Goal: Information Seeking & Learning: Learn about a topic

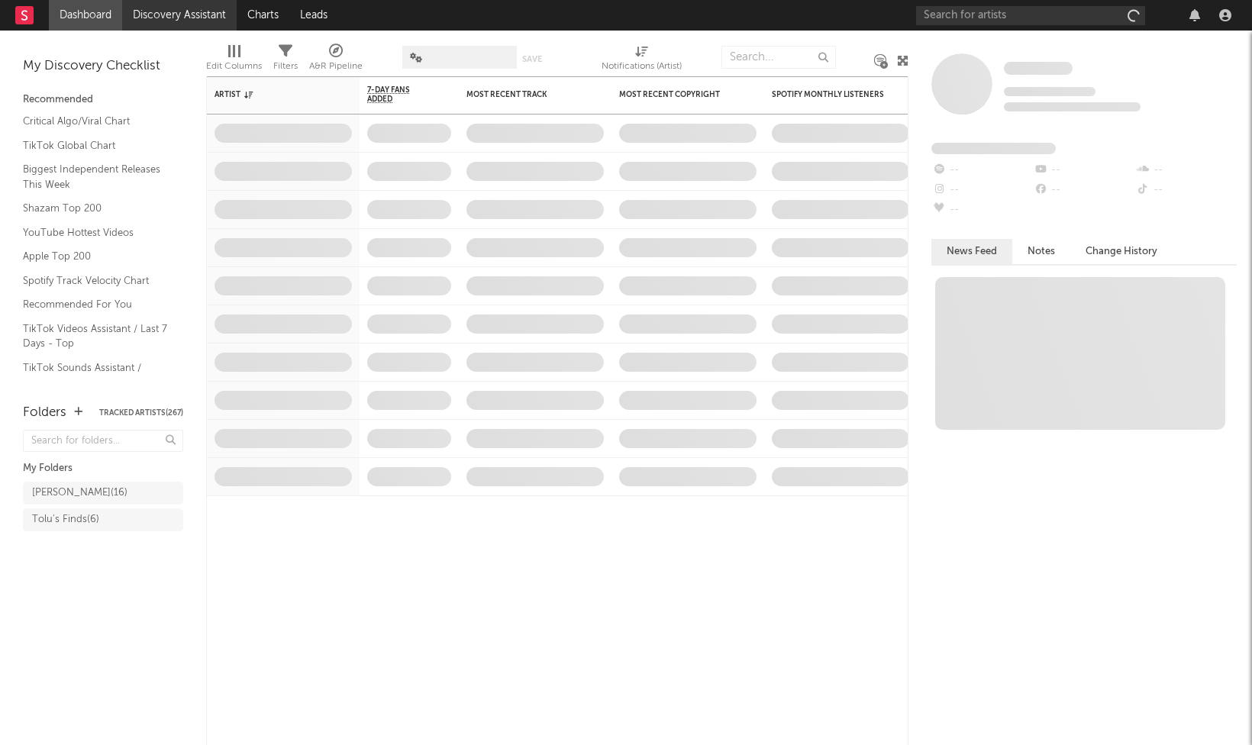
click at [212, 12] on link "Discovery Assistant" at bounding box center [179, 15] width 115 height 31
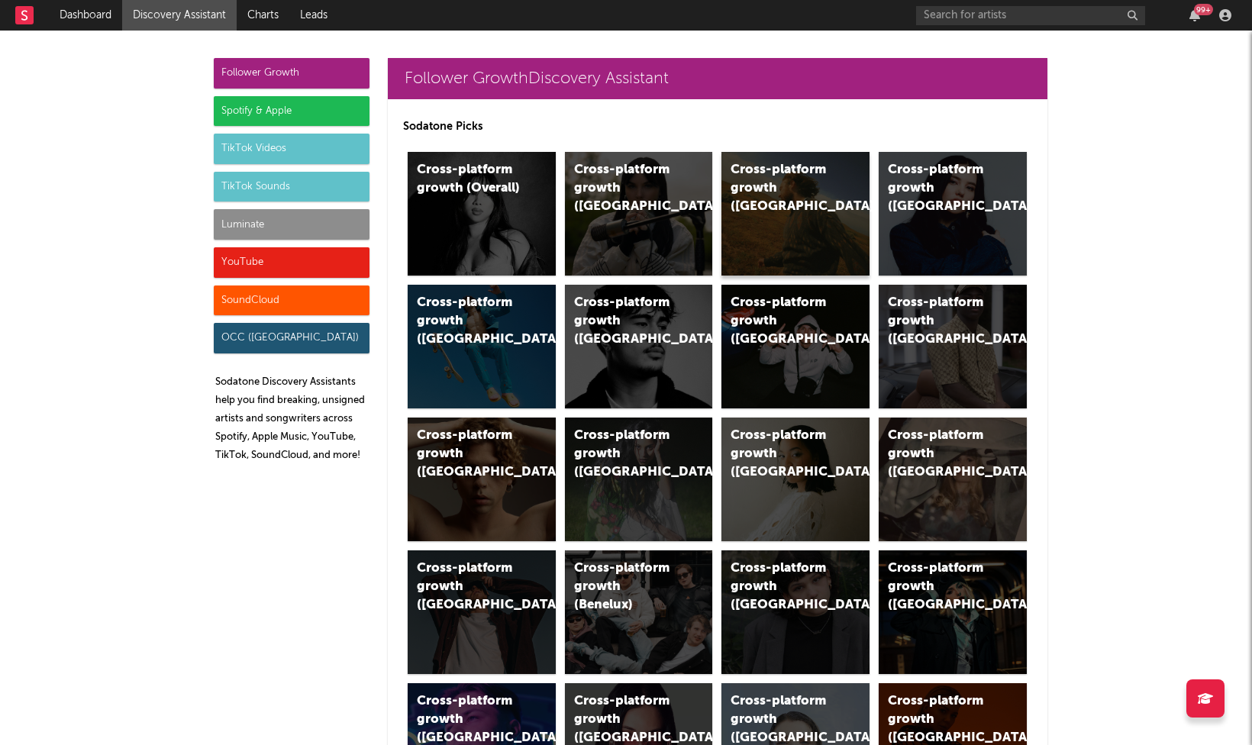
click at [757, 179] on div "Cross-platform growth ([GEOGRAPHIC_DATA])" at bounding box center [783, 188] width 104 height 55
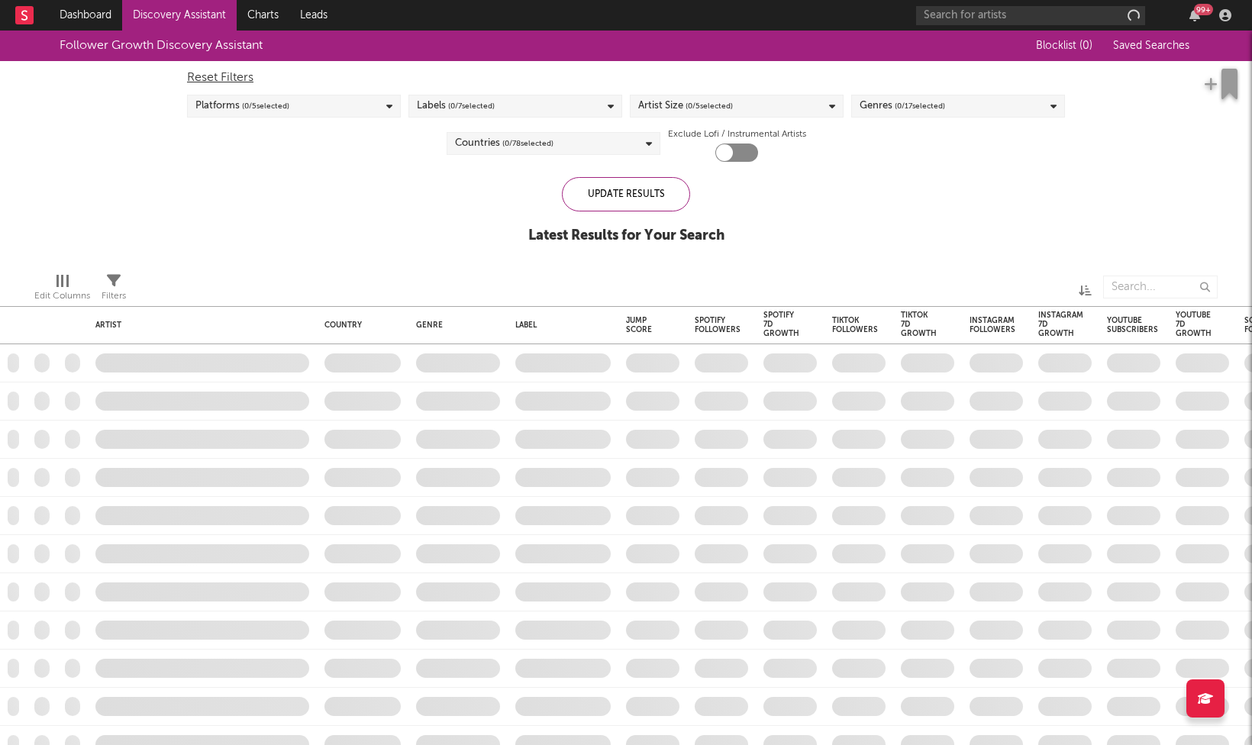
checkbox input "true"
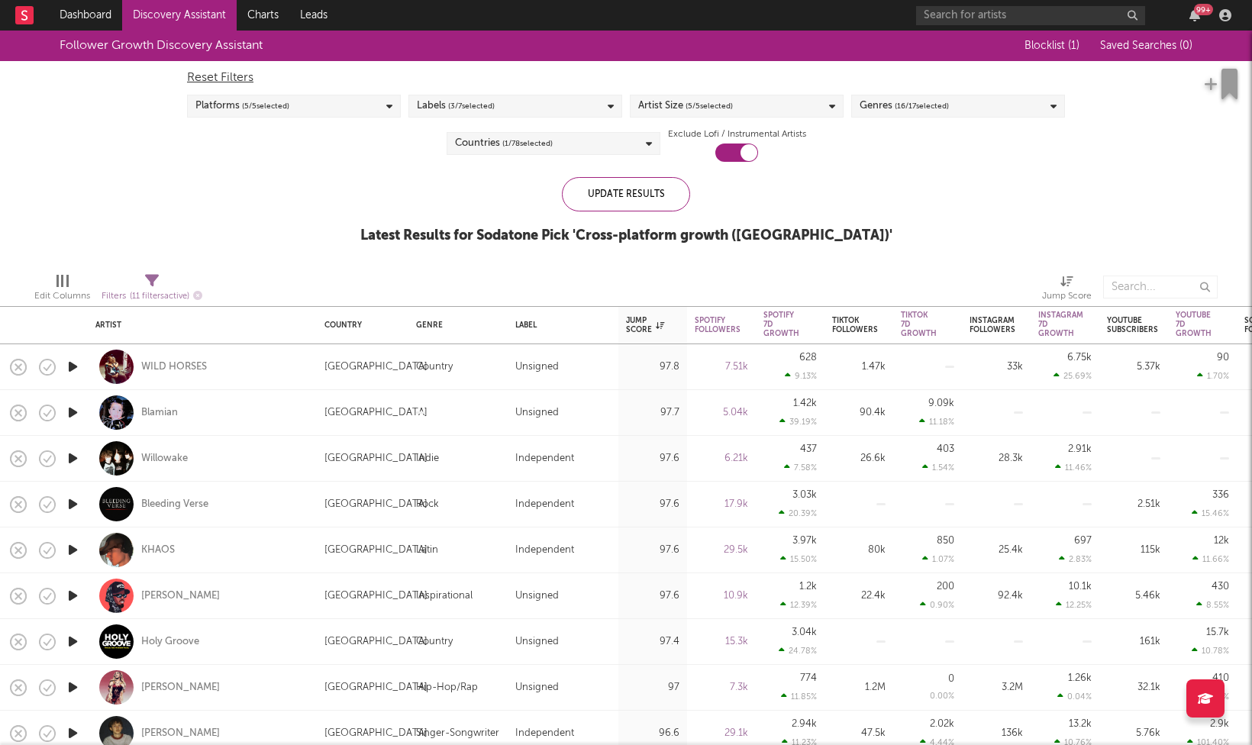
click at [69, 367] on icon "button" at bounding box center [73, 366] width 16 height 19
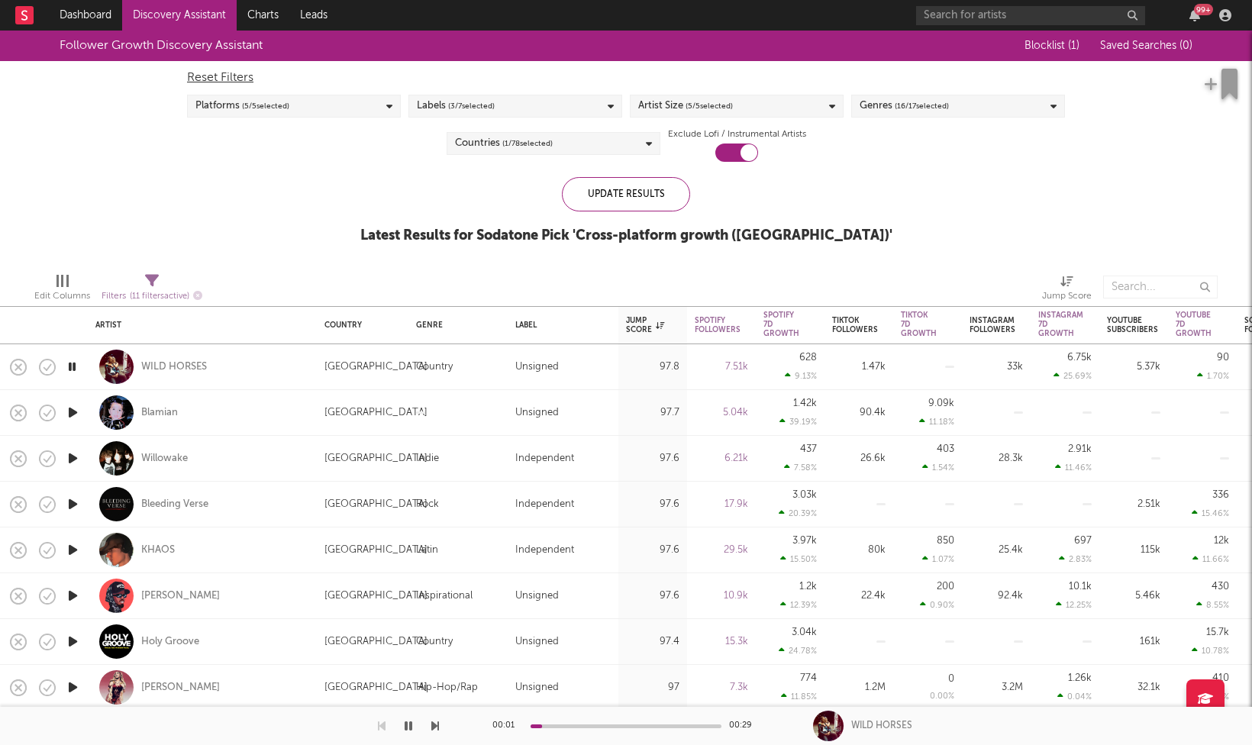
click at [62, 416] on div at bounding box center [72, 413] width 31 height 46
select select "1w"
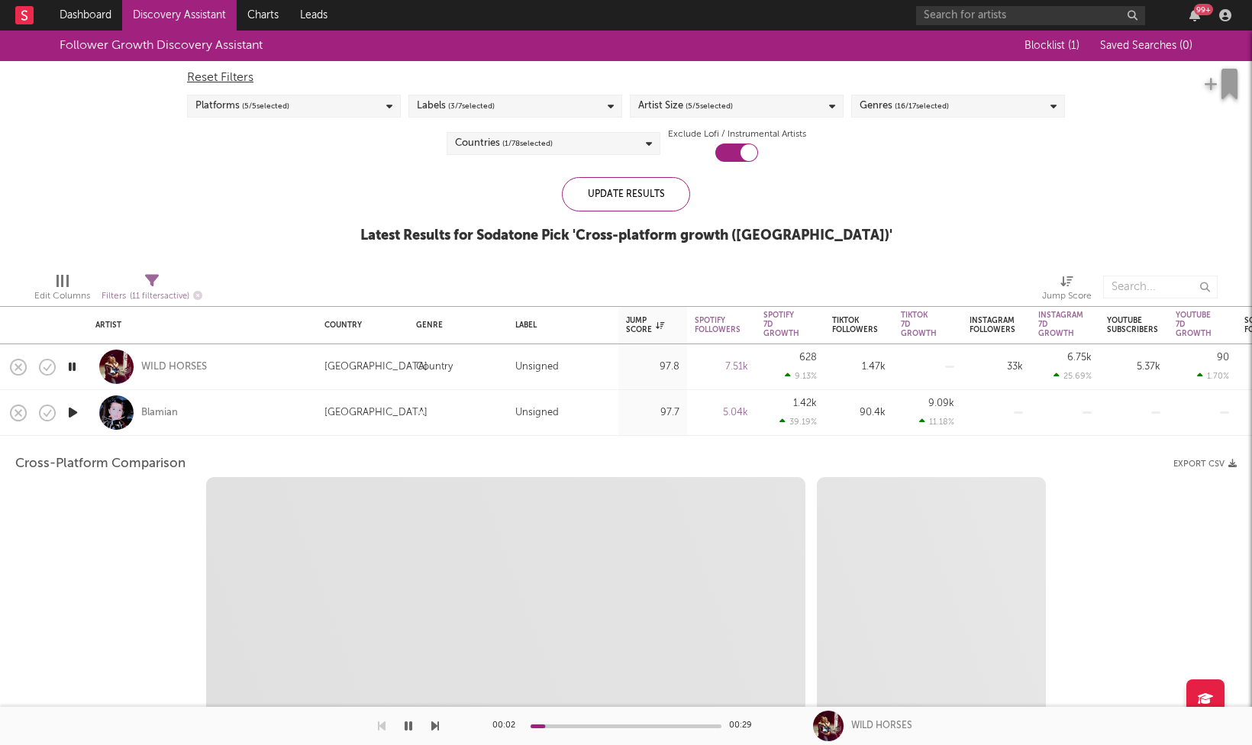
select select "1w"
click at [73, 415] on icon "button" at bounding box center [73, 412] width 16 height 19
select select "1m"
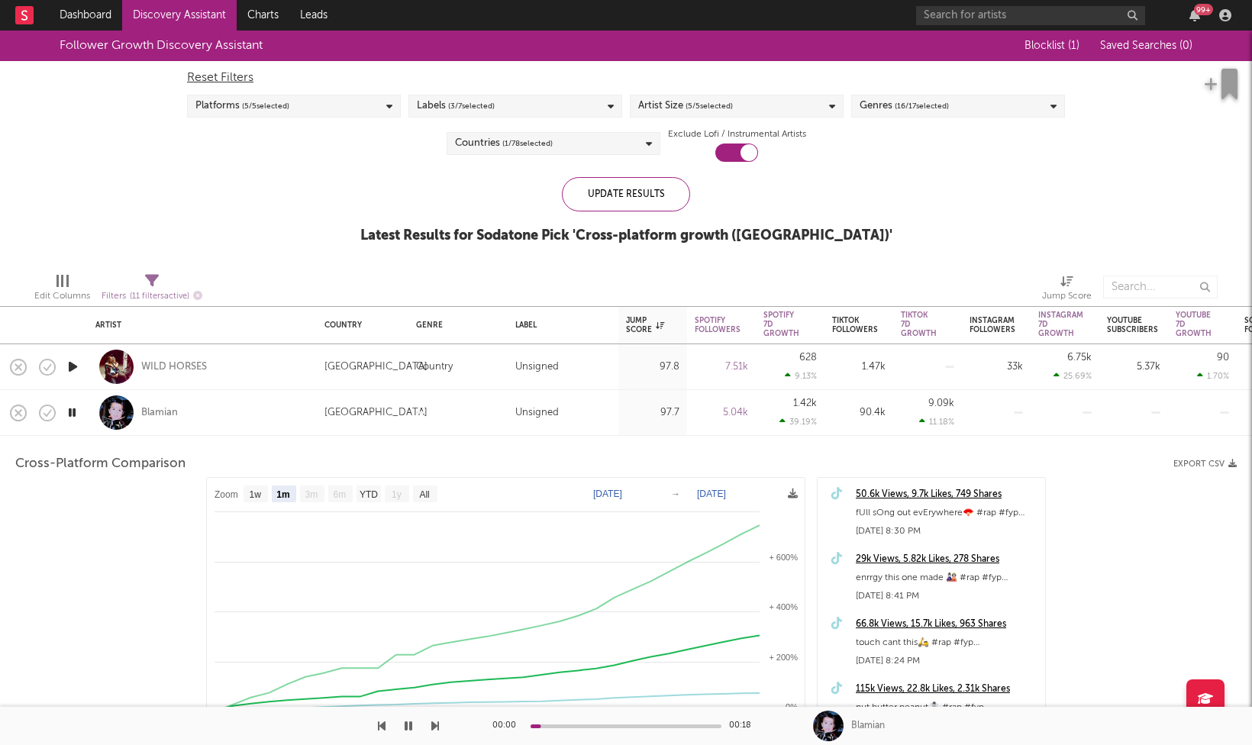
click at [76, 417] on icon "button" at bounding box center [72, 412] width 15 height 19
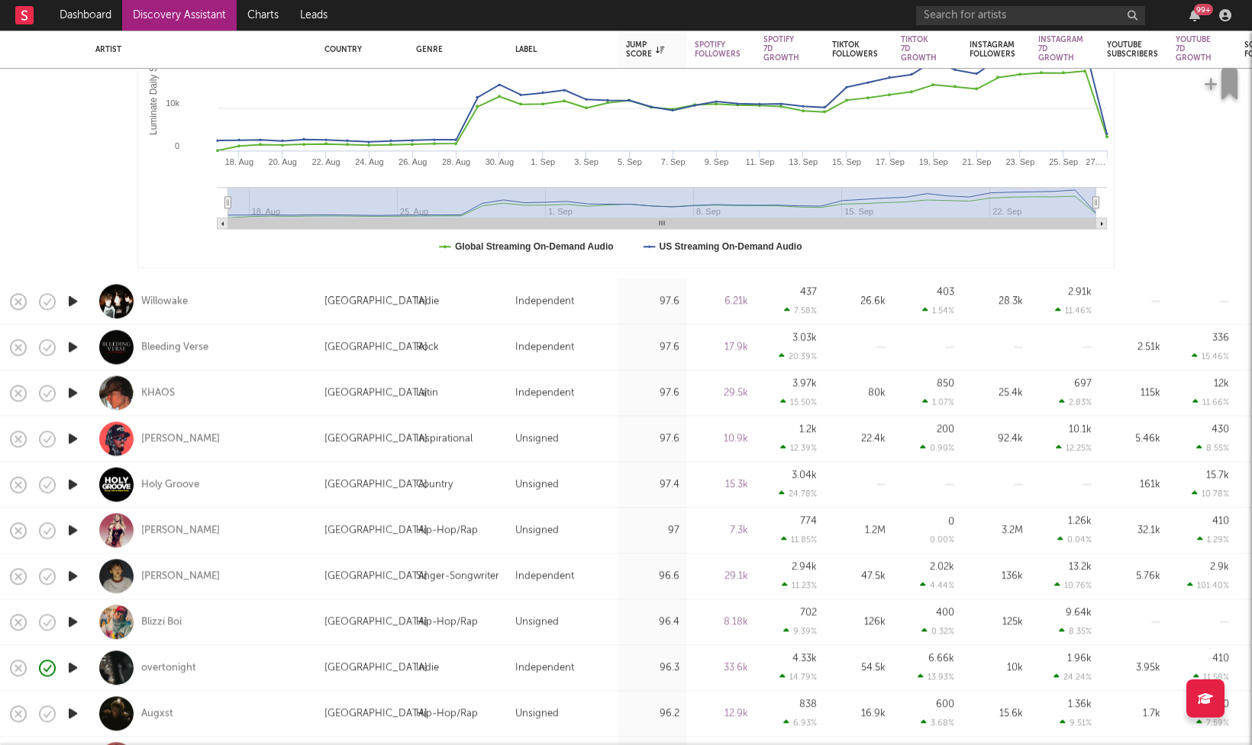
click at [74, 299] on icon "button" at bounding box center [73, 301] width 16 height 19
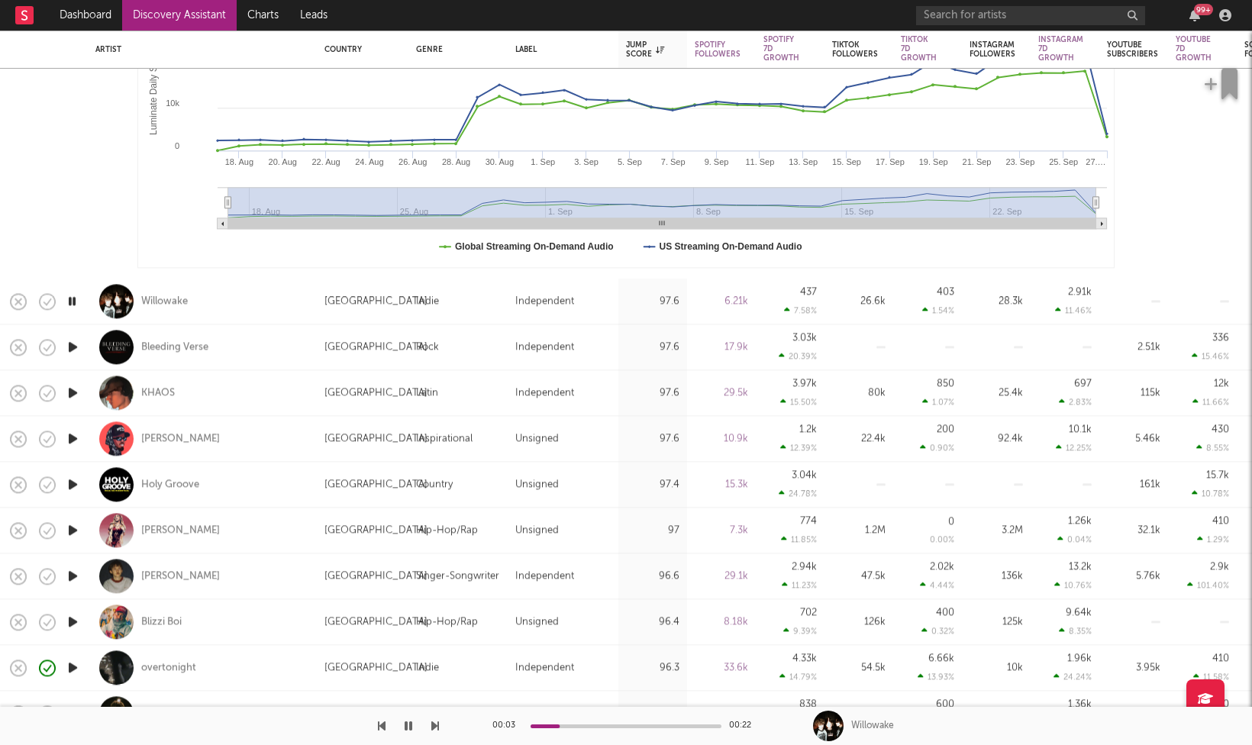
click at [75, 297] on icon "button" at bounding box center [72, 301] width 15 height 19
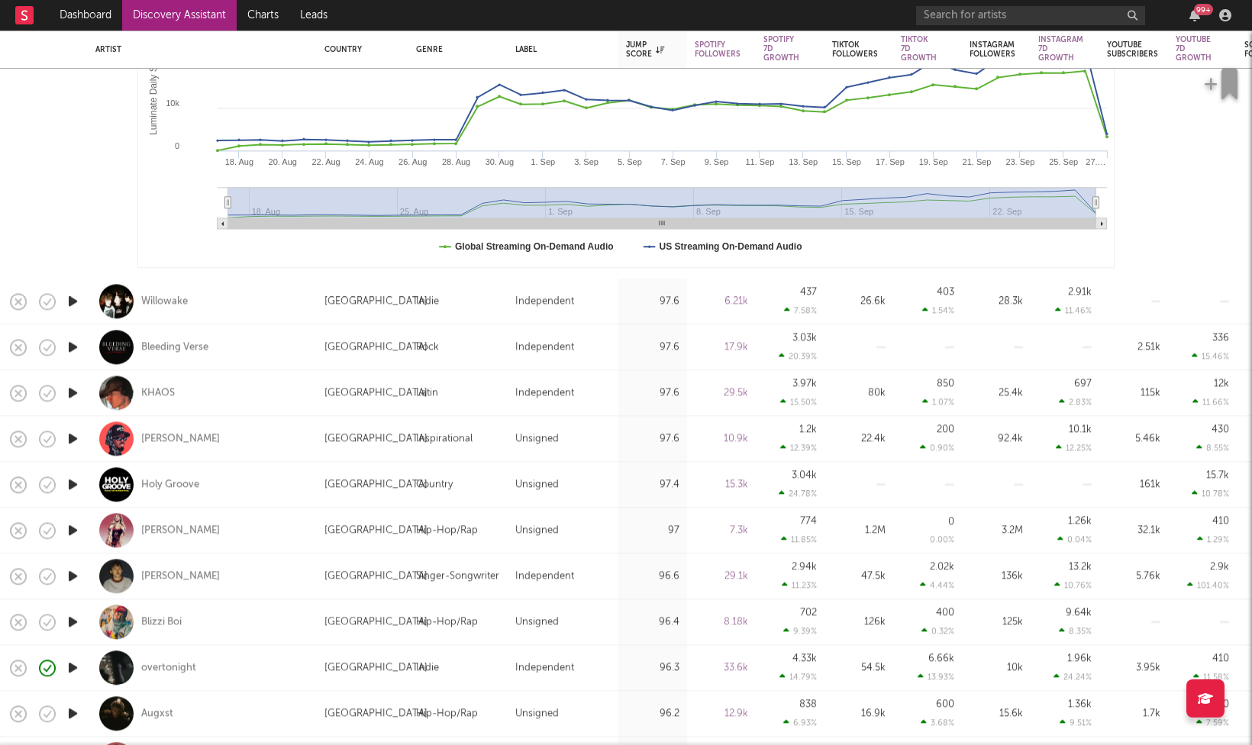
click at [71, 577] on icon "button" at bounding box center [73, 576] width 16 height 19
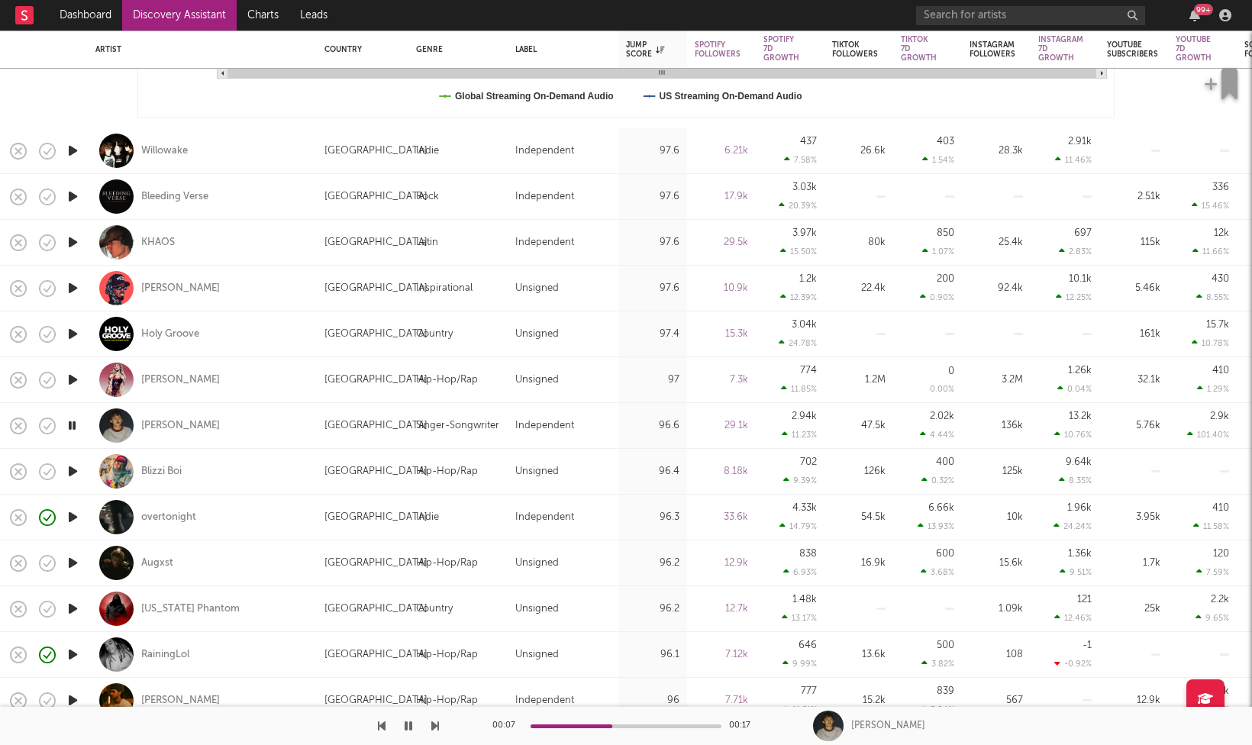
click at [71, 565] on icon "button" at bounding box center [73, 563] width 16 height 19
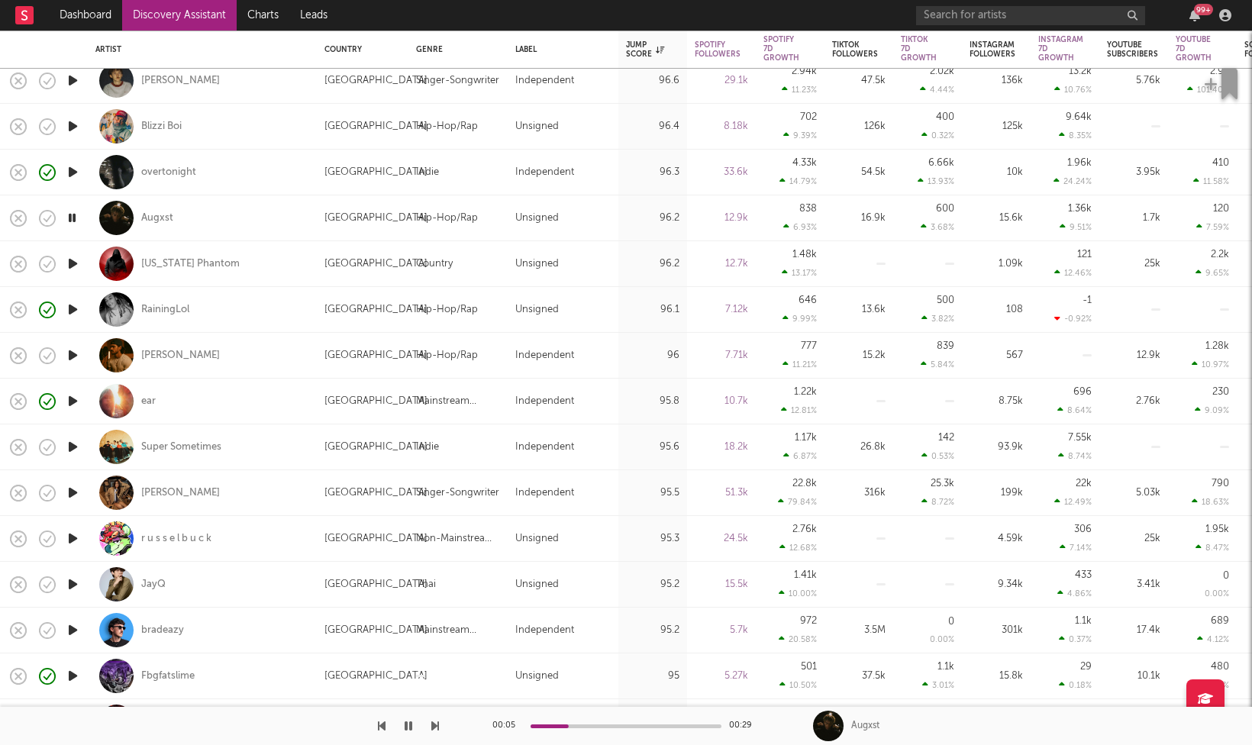
click at [412, 725] on button "button" at bounding box center [408, 726] width 15 height 38
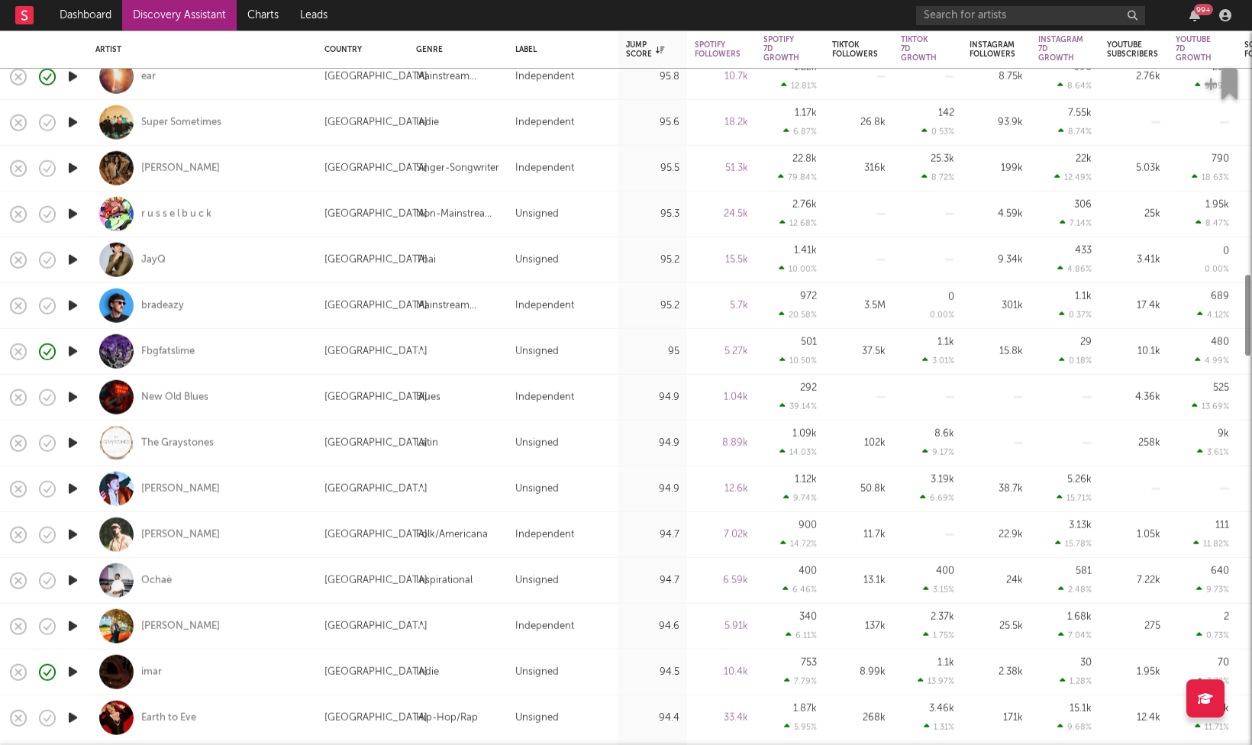
click at [78, 531] on icon "button" at bounding box center [73, 534] width 16 height 19
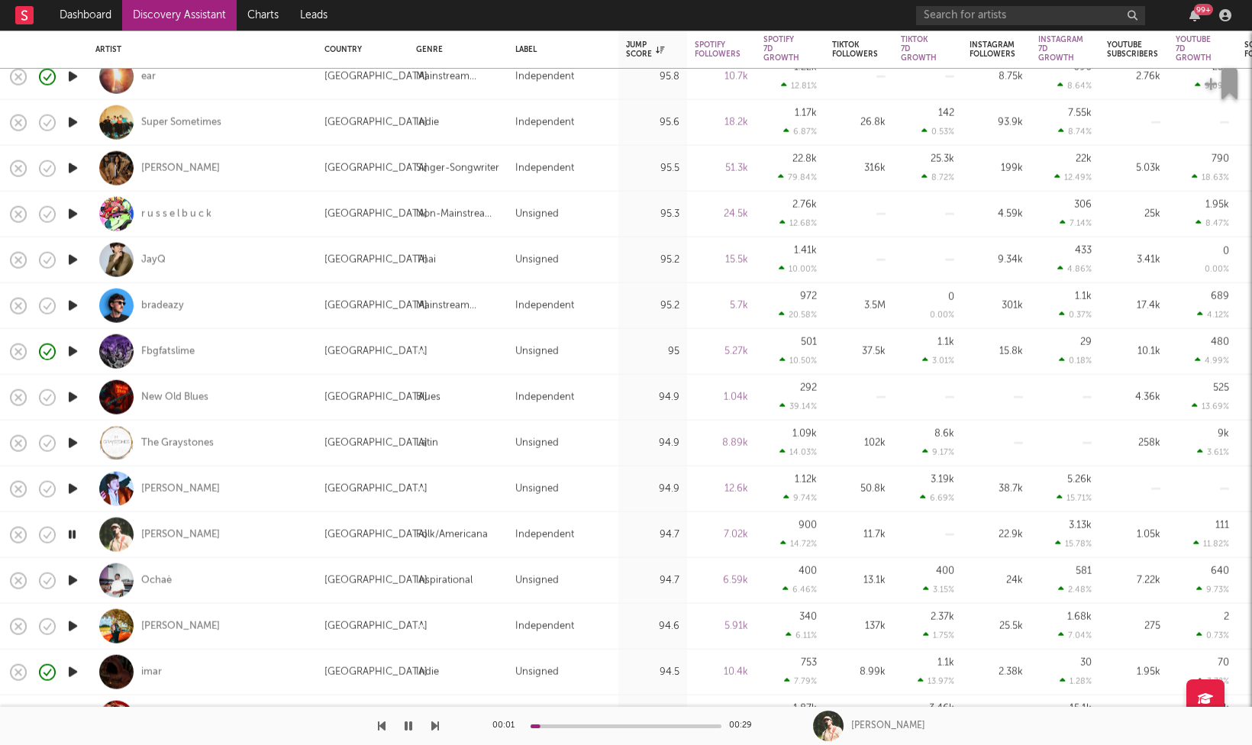
click at [78, 531] on icon "button" at bounding box center [72, 534] width 15 height 19
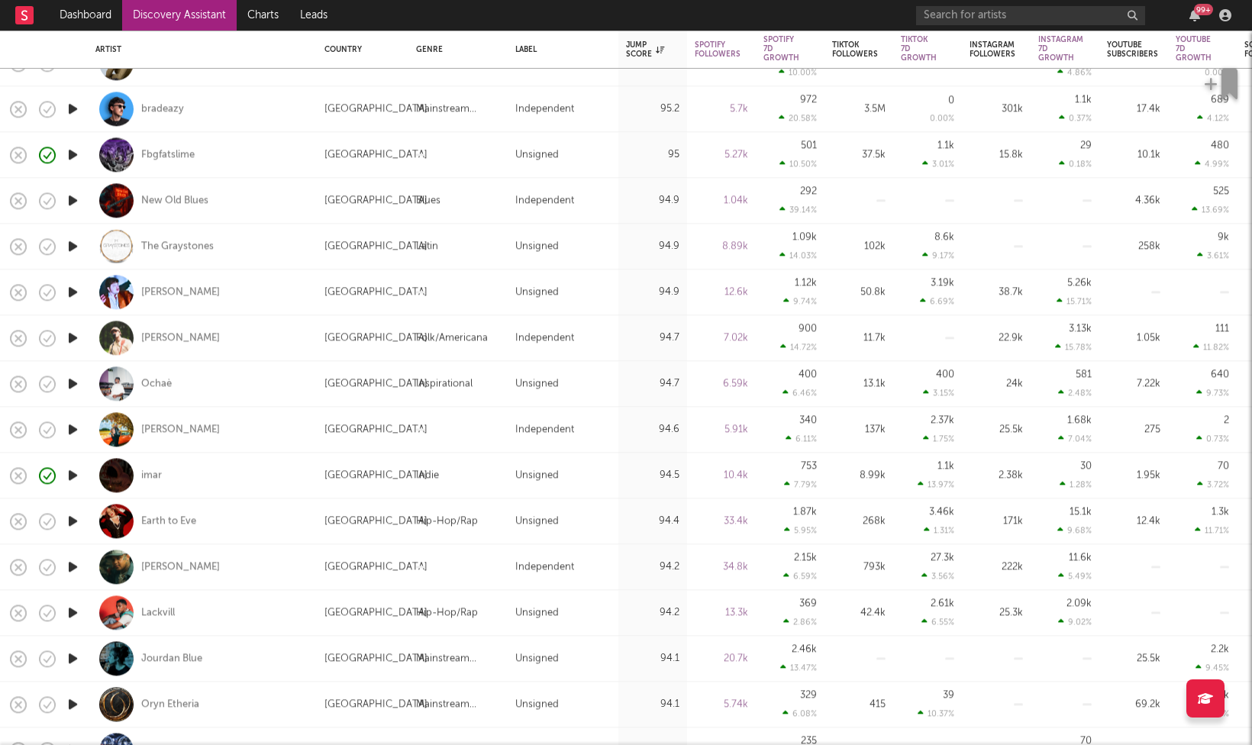
click at [72, 657] on icon "button" at bounding box center [73, 659] width 16 height 19
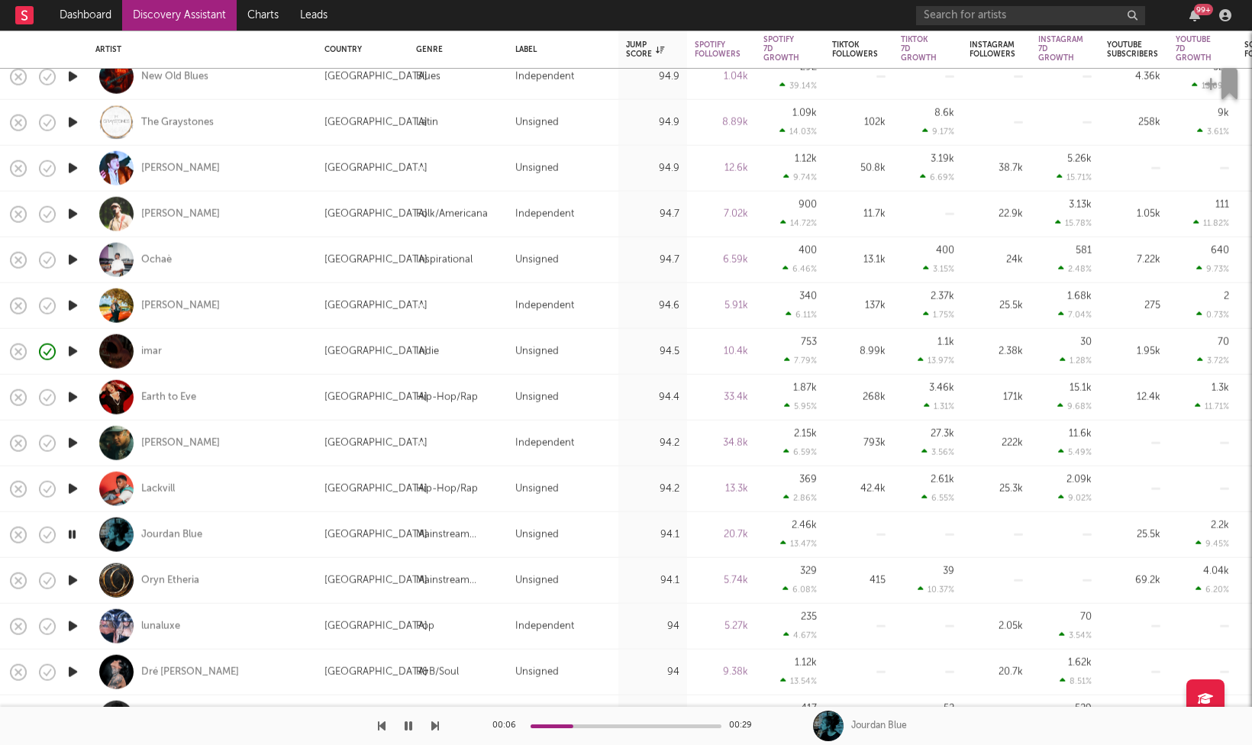
click at [75, 622] on icon "button" at bounding box center [73, 626] width 16 height 19
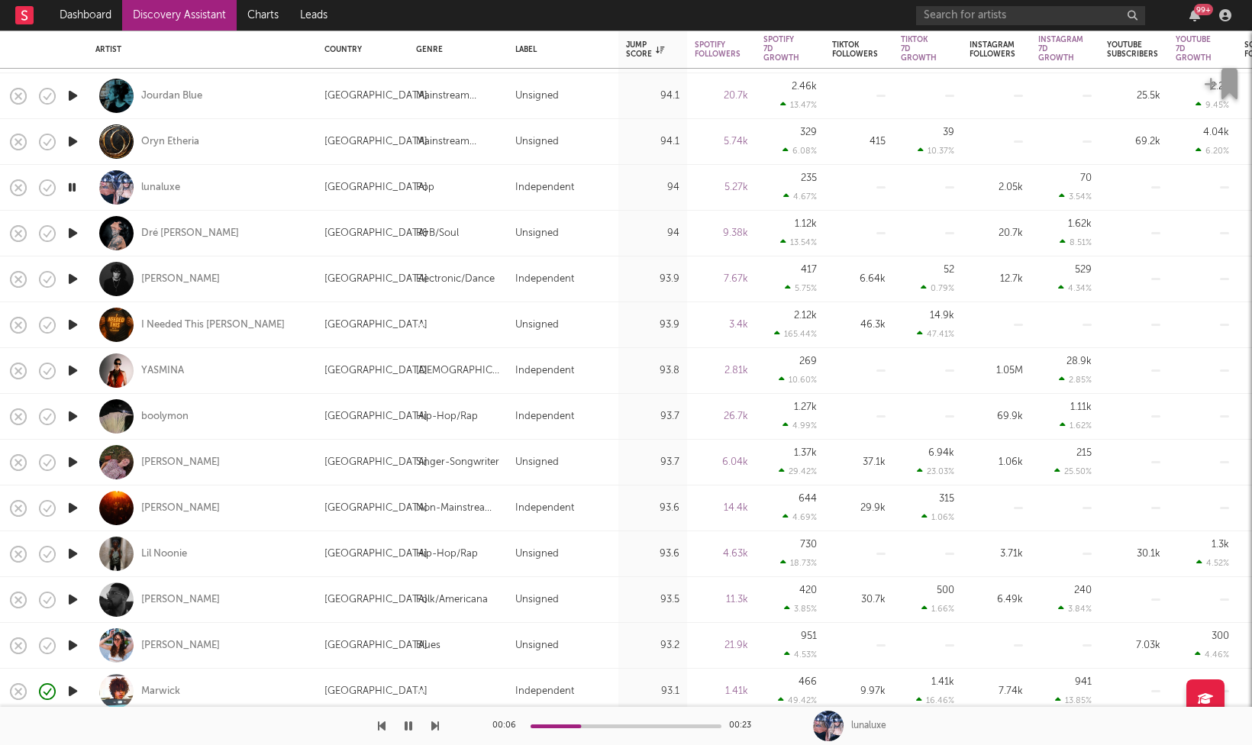
click at [73, 598] on icon "button" at bounding box center [73, 599] width 16 height 19
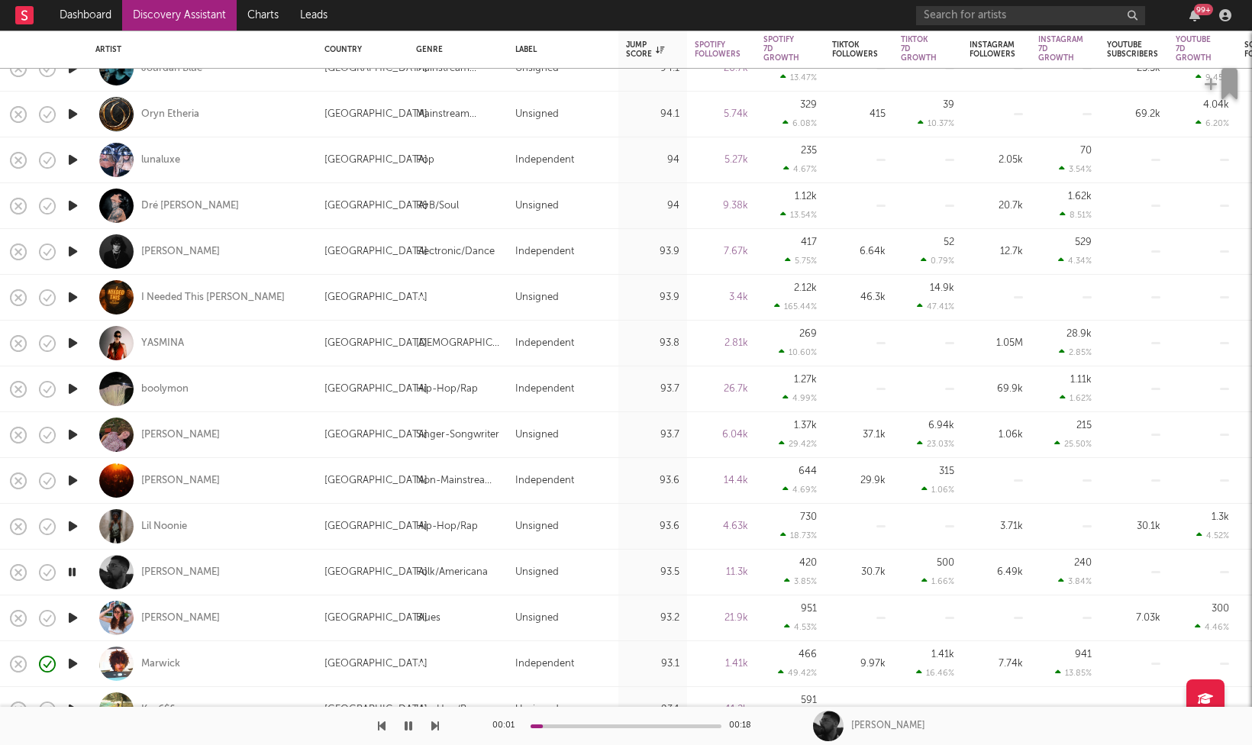
click at [73, 614] on icon "button" at bounding box center [73, 618] width 16 height 19
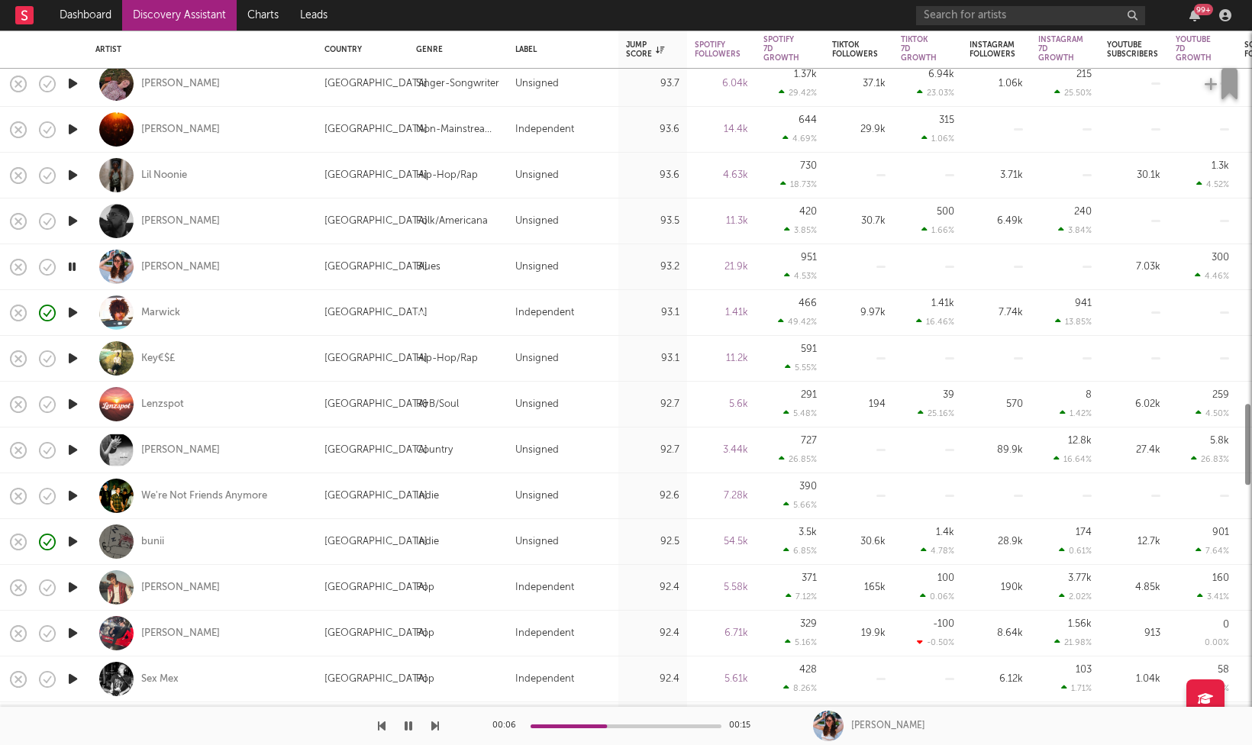
click at [71, 634] on icon "button" at bounding box center [73, 633] width 16 height 19
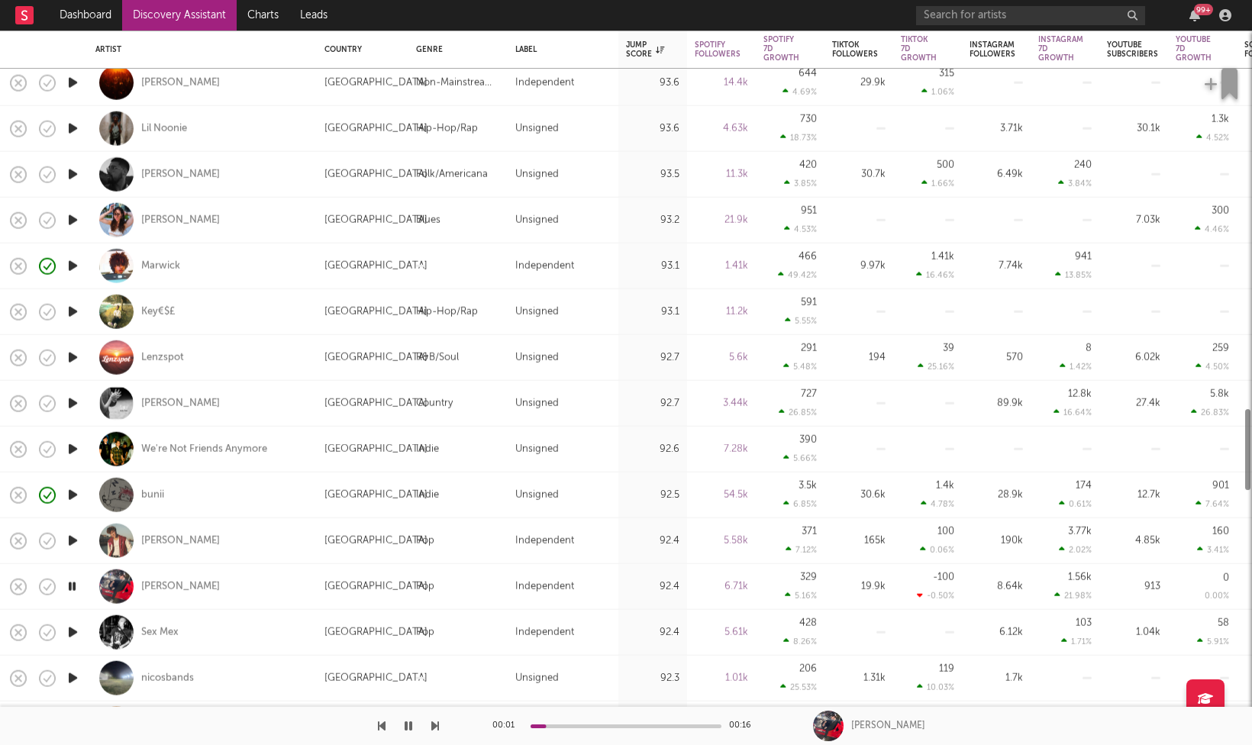
click at [73, 634] on icon "button" at bounding box center [73, 632] width 16 height 19
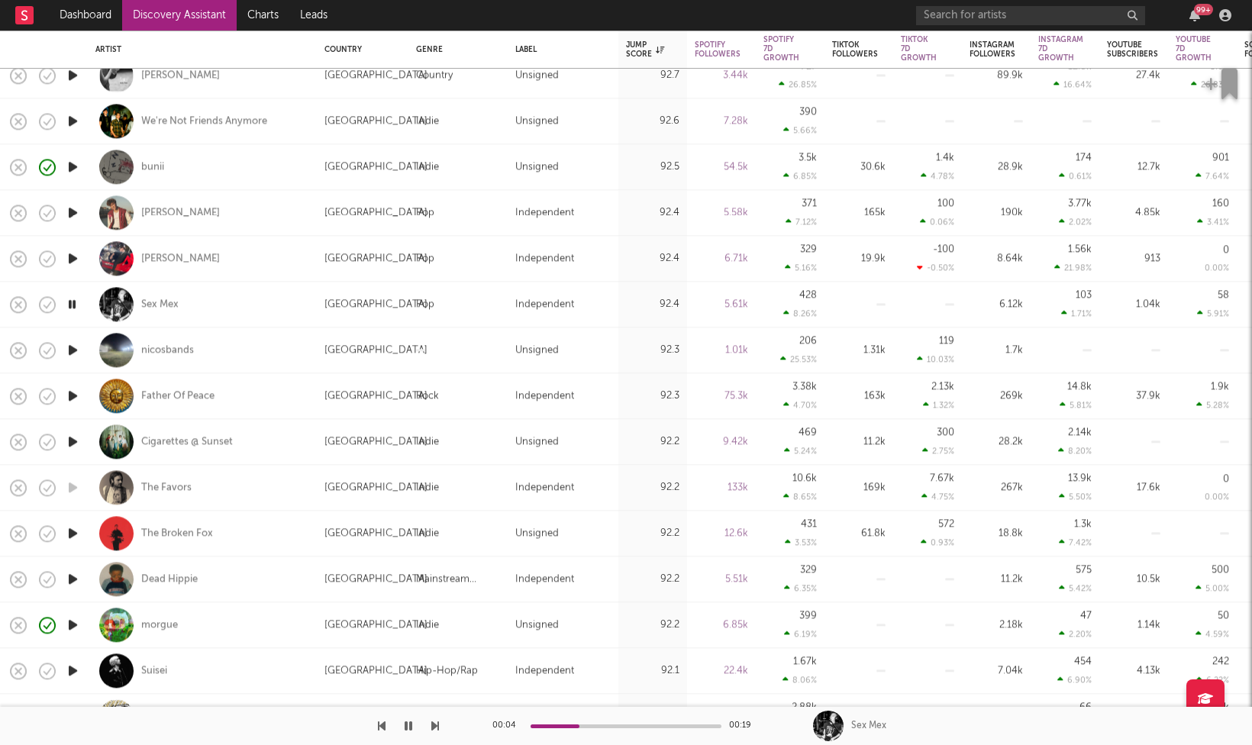
click at [409, 725] on icon "button" at bounding box center [409, 726] width 8 height 12
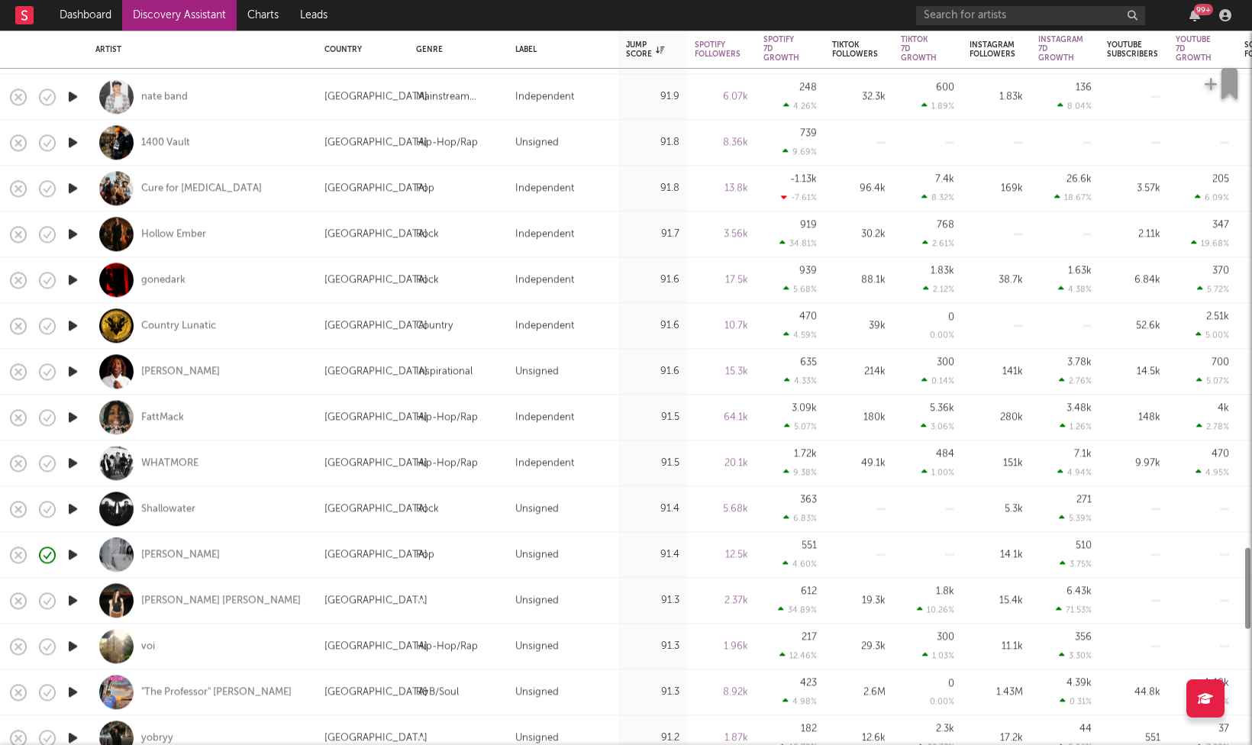
click at [73, 645] on icon "button" at bounding box center [73, 647] width 16 height 19
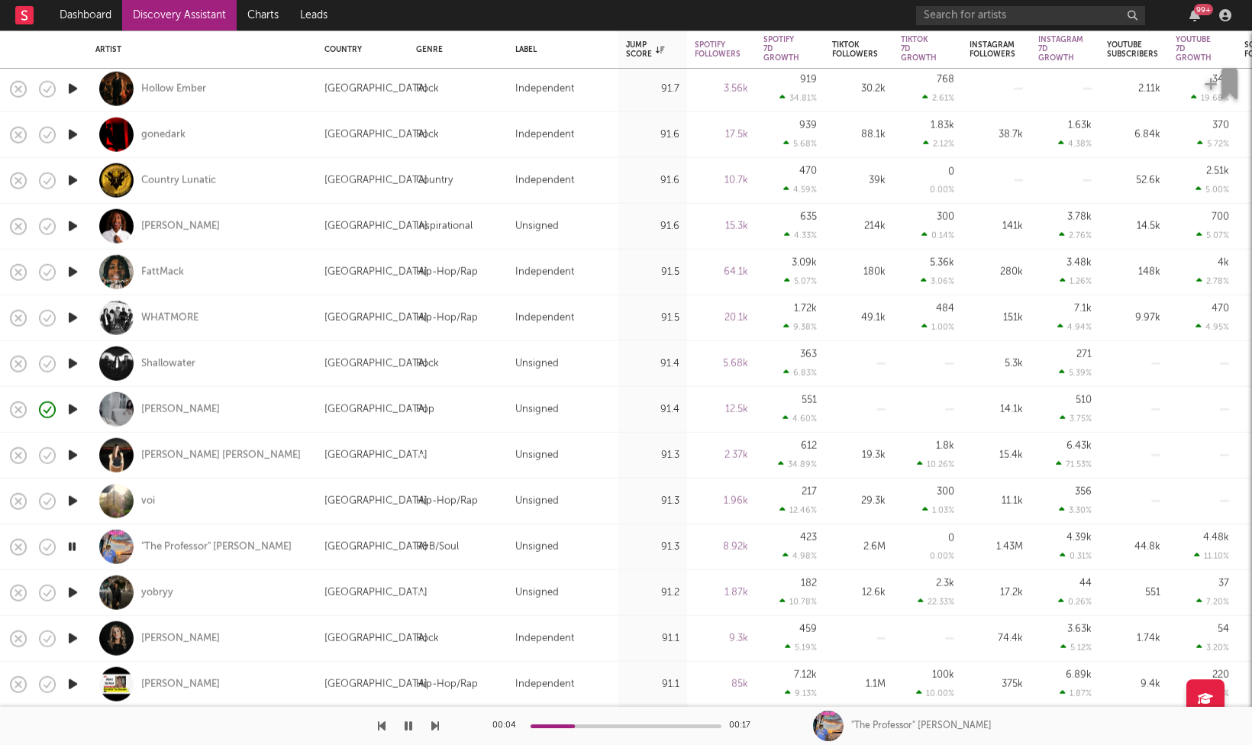
click at [81, 641] on icon "button" at bounding box center [73, 638] width 16 height 19
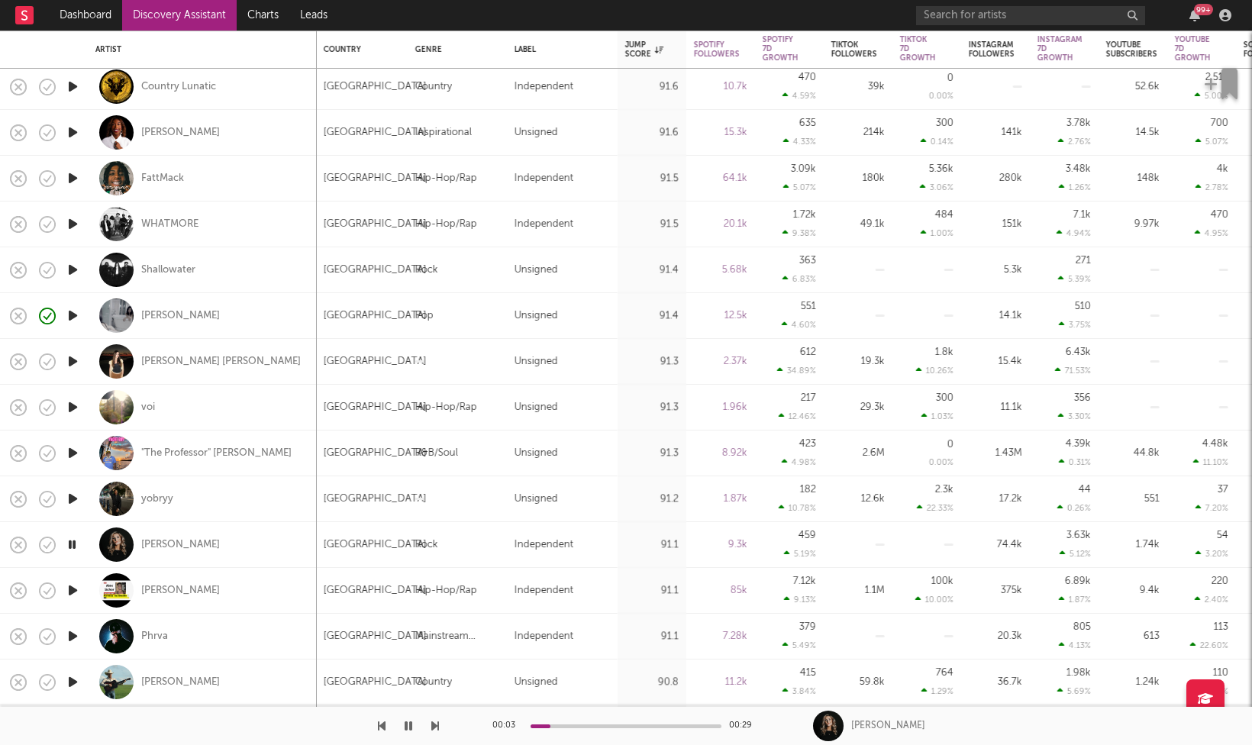
click at [76, 586] on icon "button" at bounding box center [73, 590] width 16 height 19
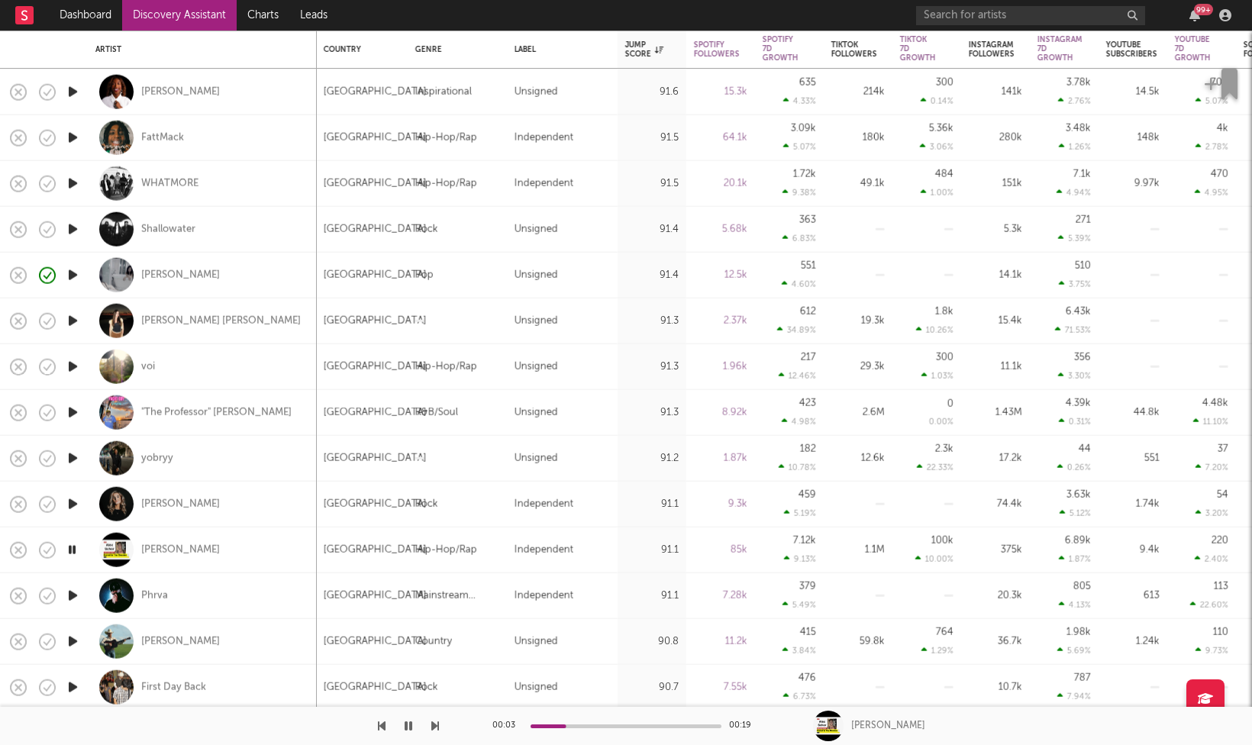
click at [69, 646] on icon "button" at bounding box center [73, 641] width 16 height 19
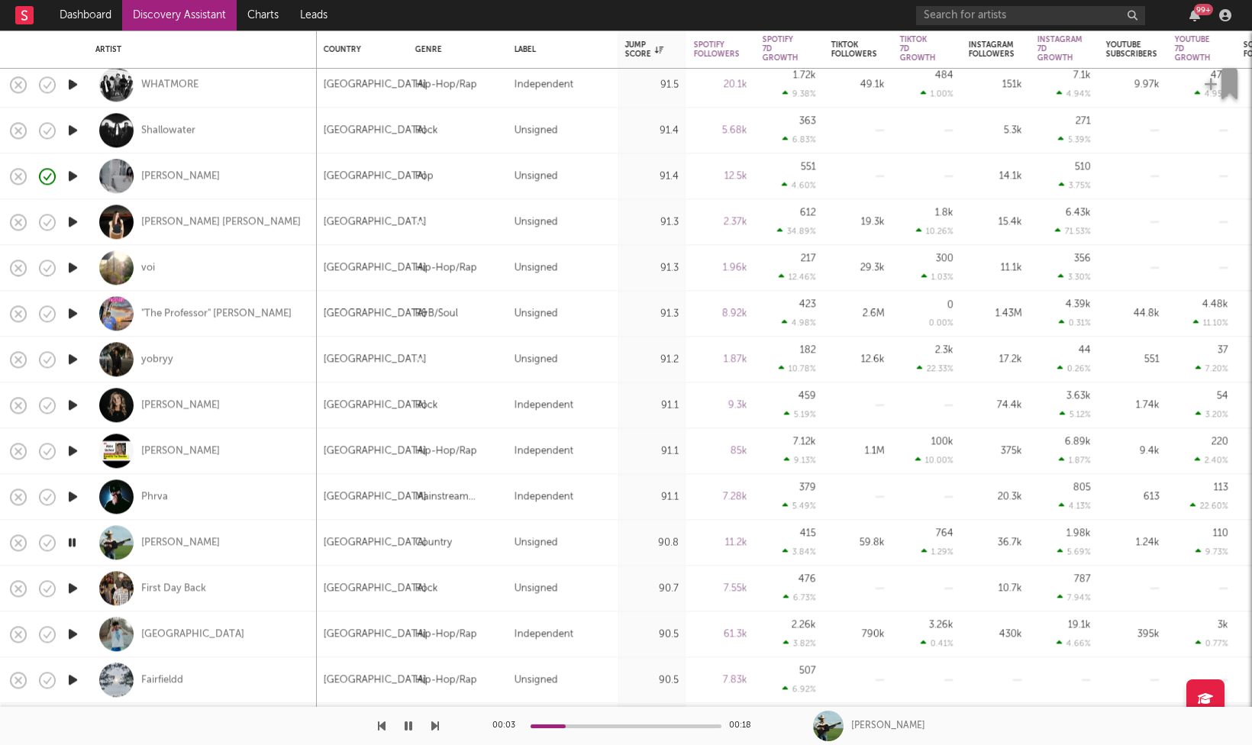
click at [76, 544] on icon "button" at bounding box center [72, 543] width 15 height 19
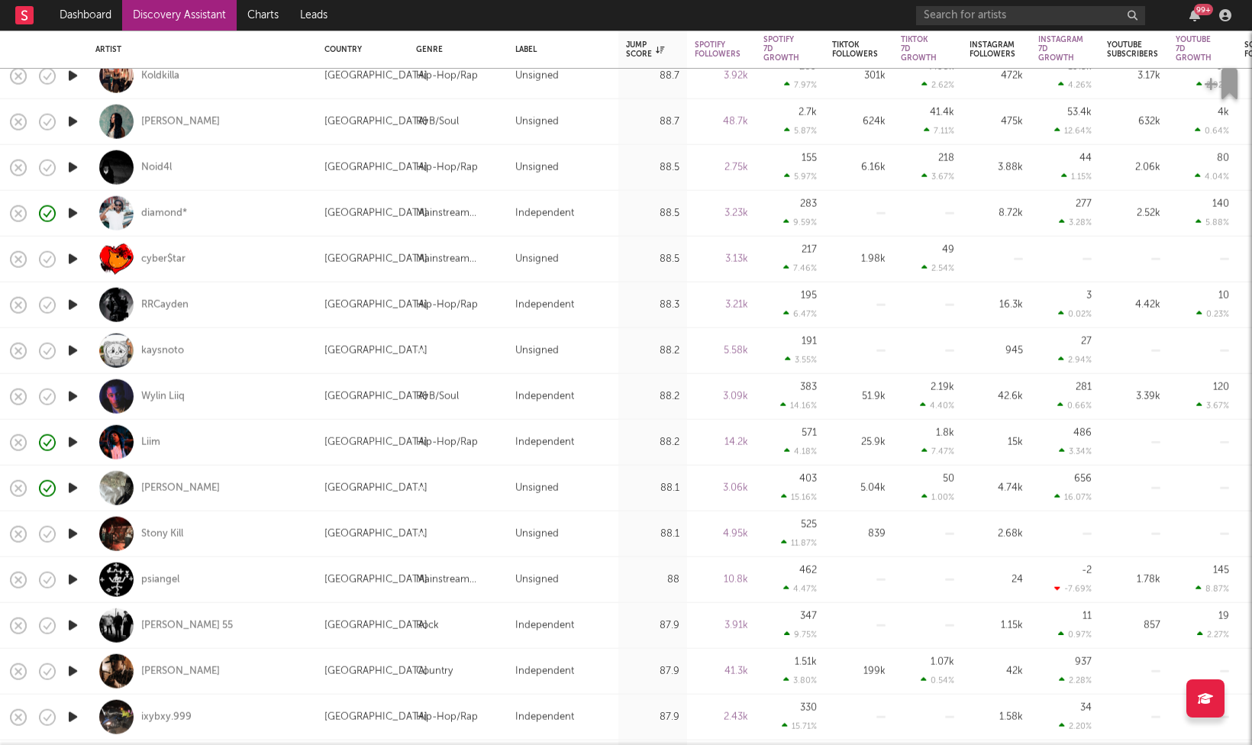
click at [69, 671] on icon "button" at bounding box center [73, 671] width 16 height 19
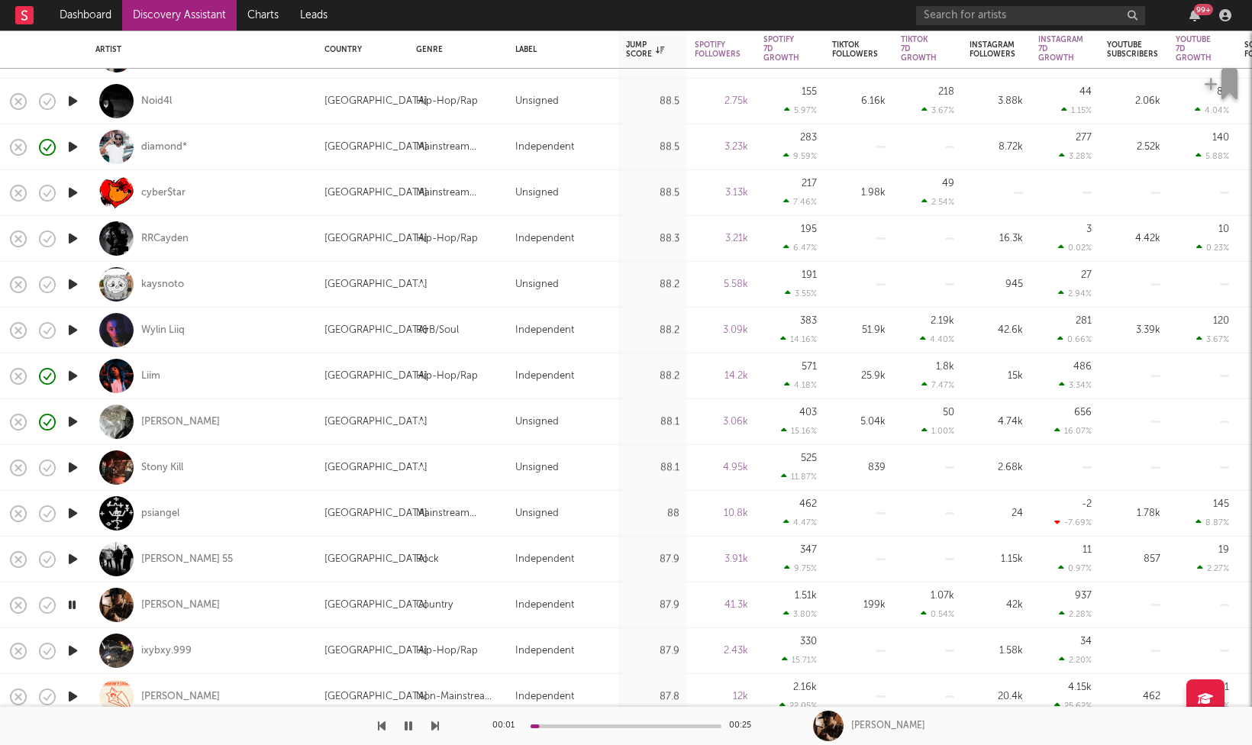
click at [73, 651] on icon "button" at bounding box center [73, 650] width 16 height 19
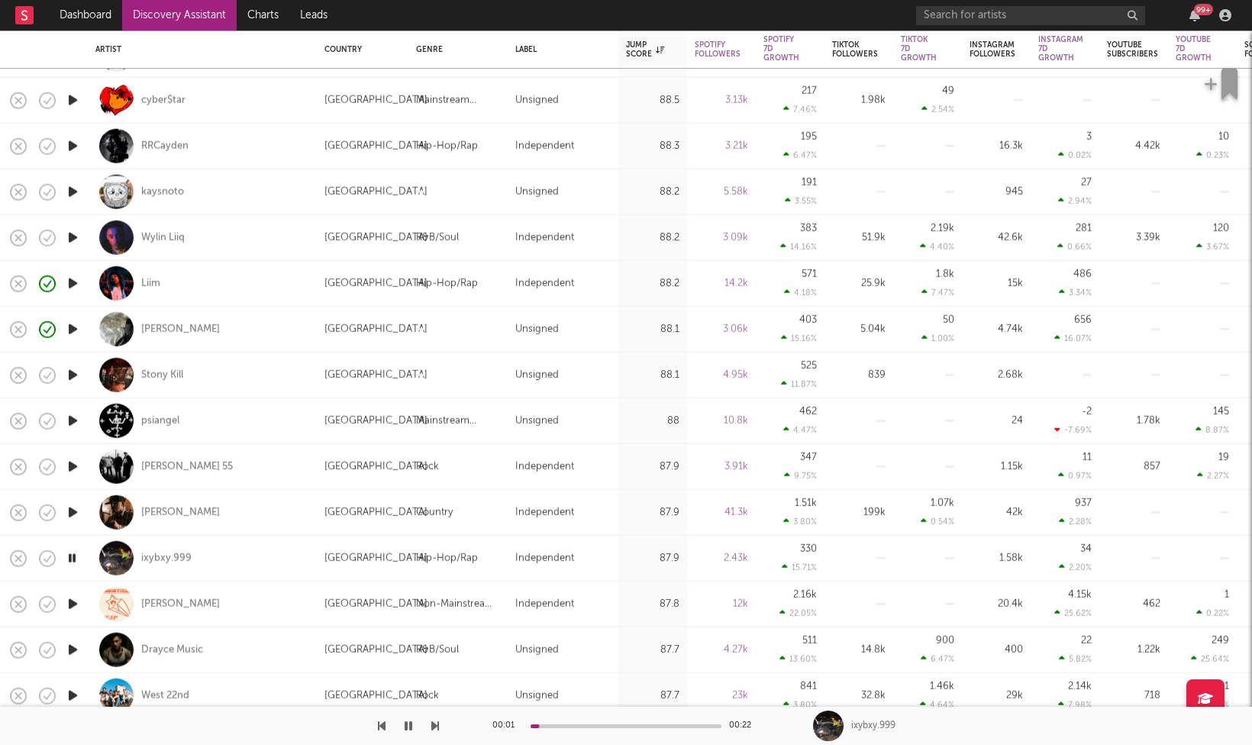
click at [73, 653] on icon "button" at bounding box center [73, 650] width 16 height 19
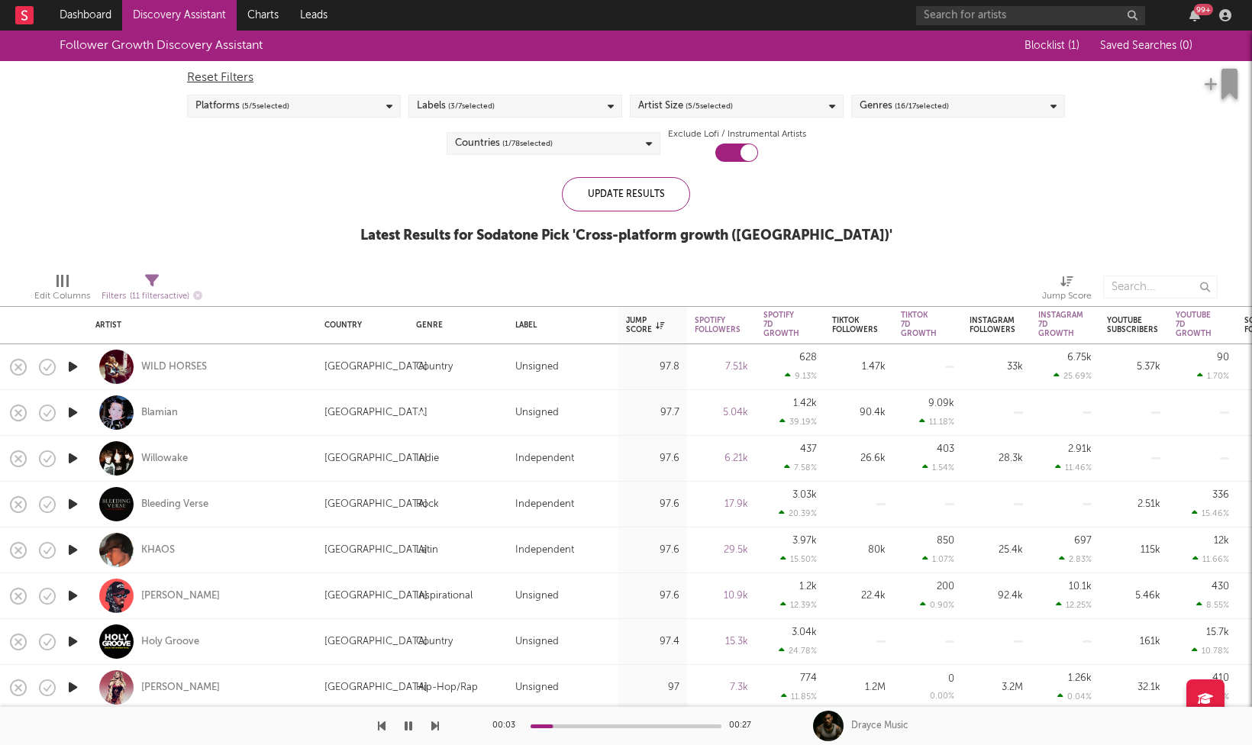
click at [670, 113] on div "Artist Size ( 5 / 5 selected)" at bounding box center [685, 106] width 95 height 18
click at [645, 257] on div at bounding box center [644, 255] width 12 height 12
click at [638, 257] on input "Large" at bounding box center [638, 256] width 0 height 18
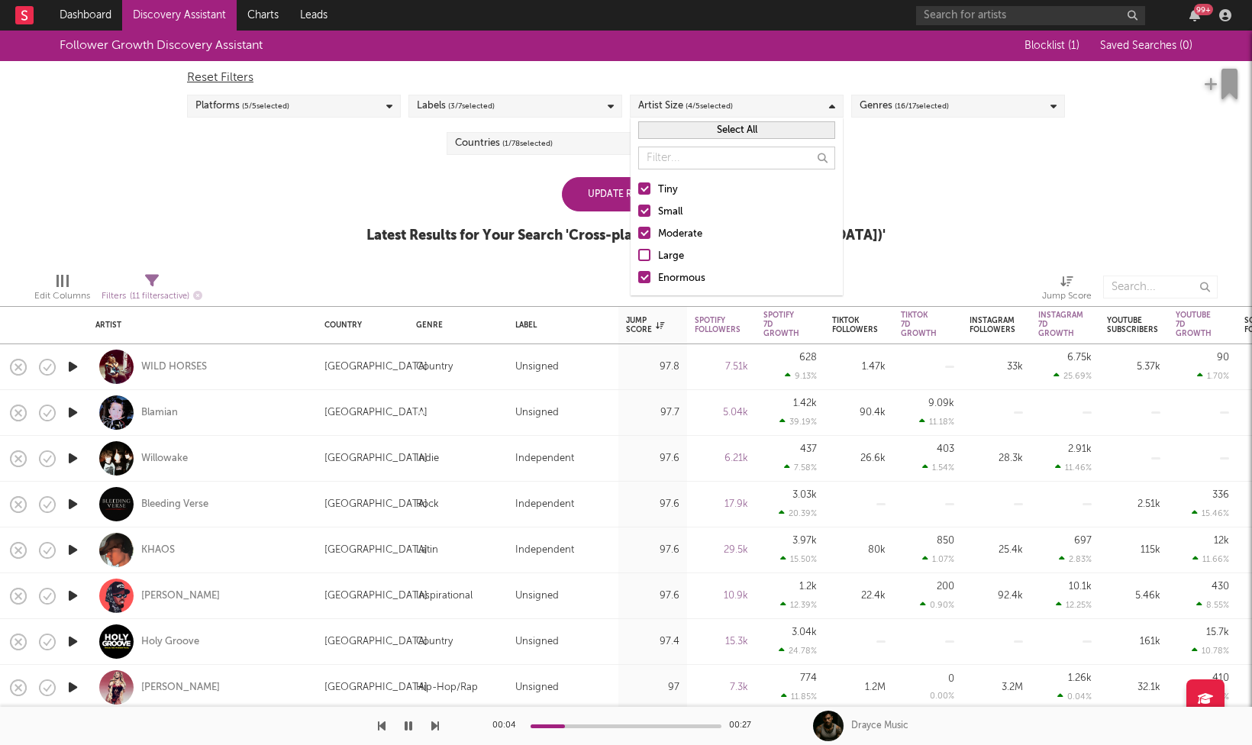
click at [645, 275] on div at bounding box center [644, 277] width 12 height 12
click at [638, 275] on input "Enormous" at bounding box center [638, 279] width 0 height 18
click at [428, 184] on div "Update Results Latest Results for Your Search ' Cross-platform growth ([GEOGRAP…" at bounding box center [625, 218] width 519 height 83
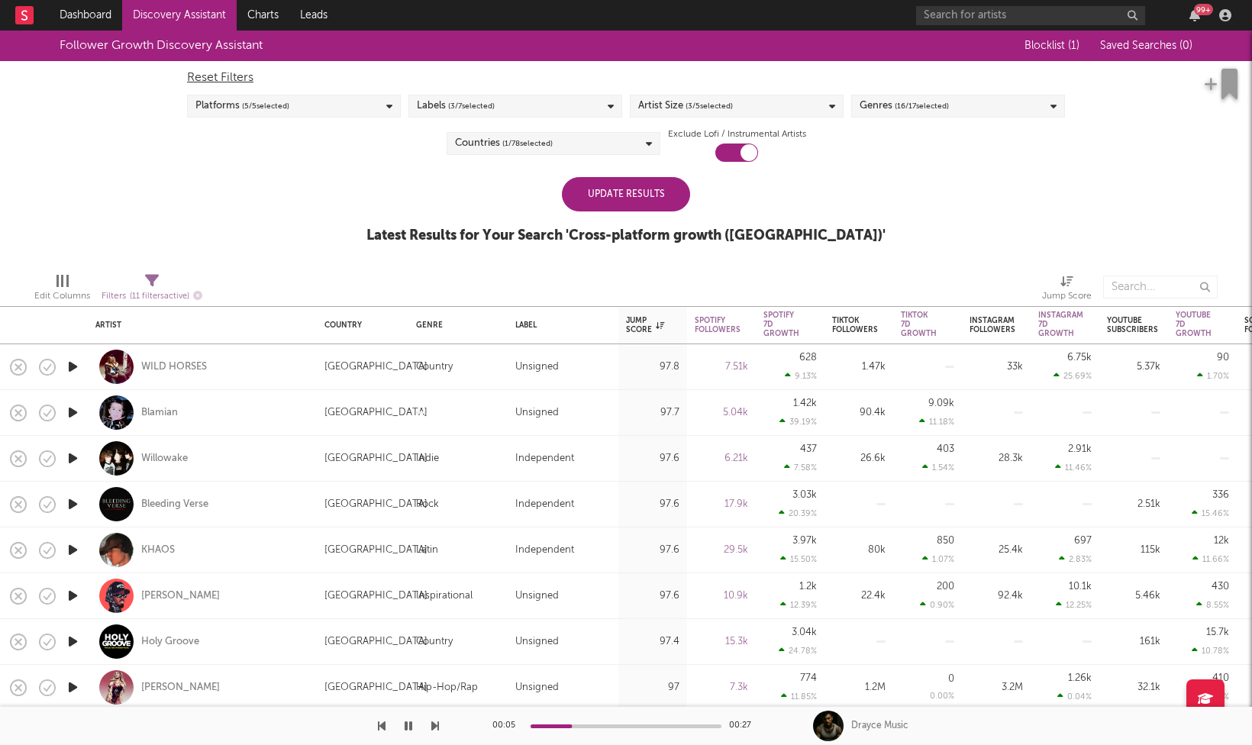
click at [601, 195] on div "Update Results" at bounding box center [626, 194] width 128 height 34
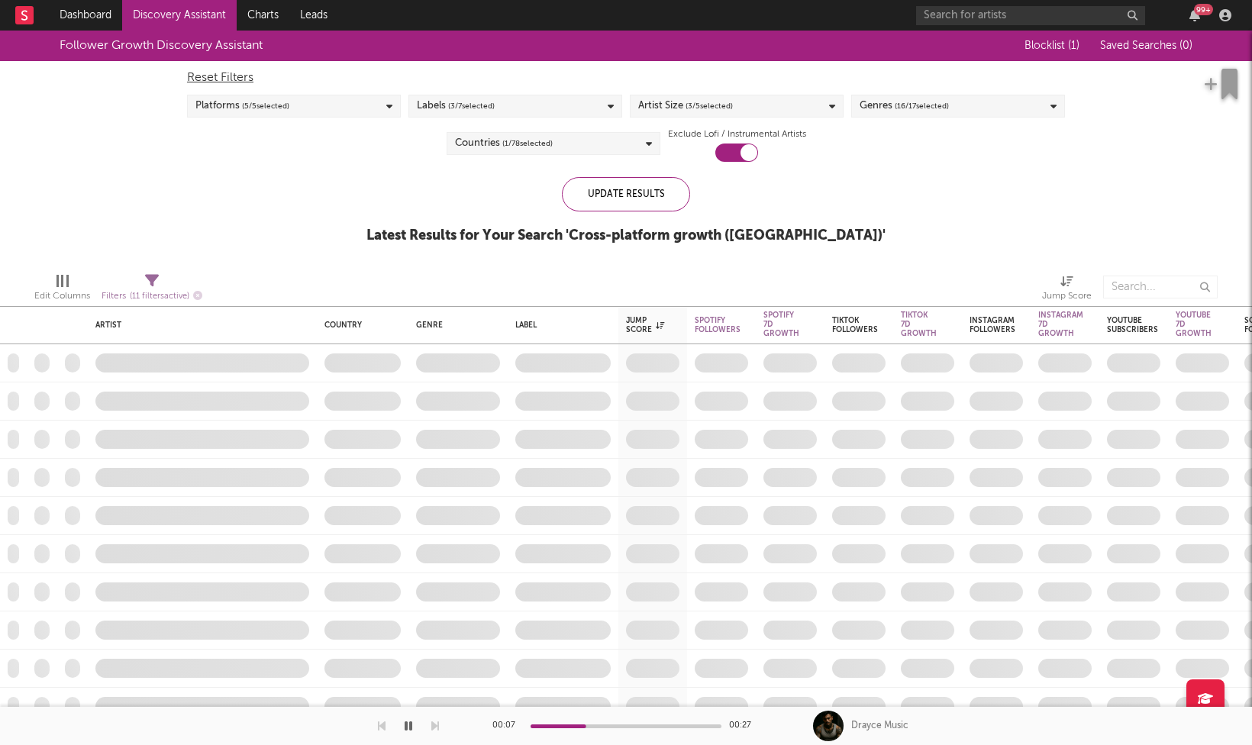
click at [408, 726] on icon "button" at bounding box center [409, 726] width 8 height 12
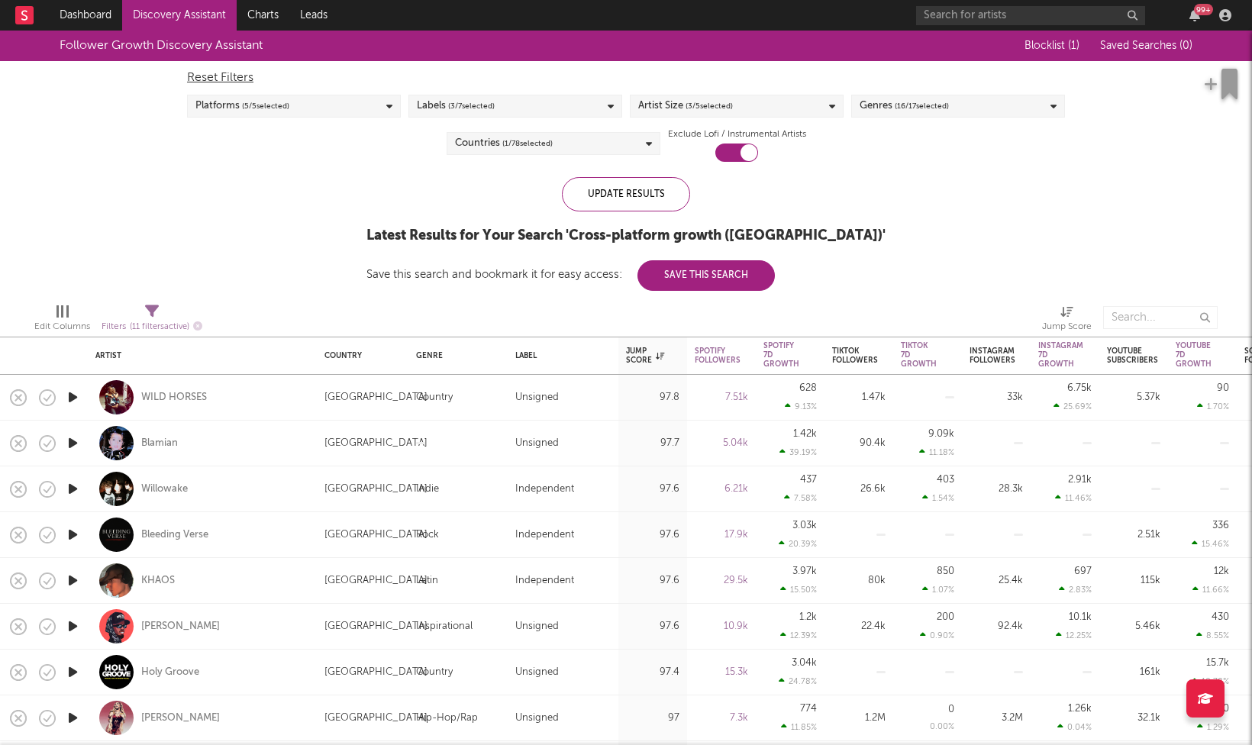
click at [769, 108] on div "Artist Size ( 3 / 5 selected)" at bounding box center [737, 106] width 214 height 23
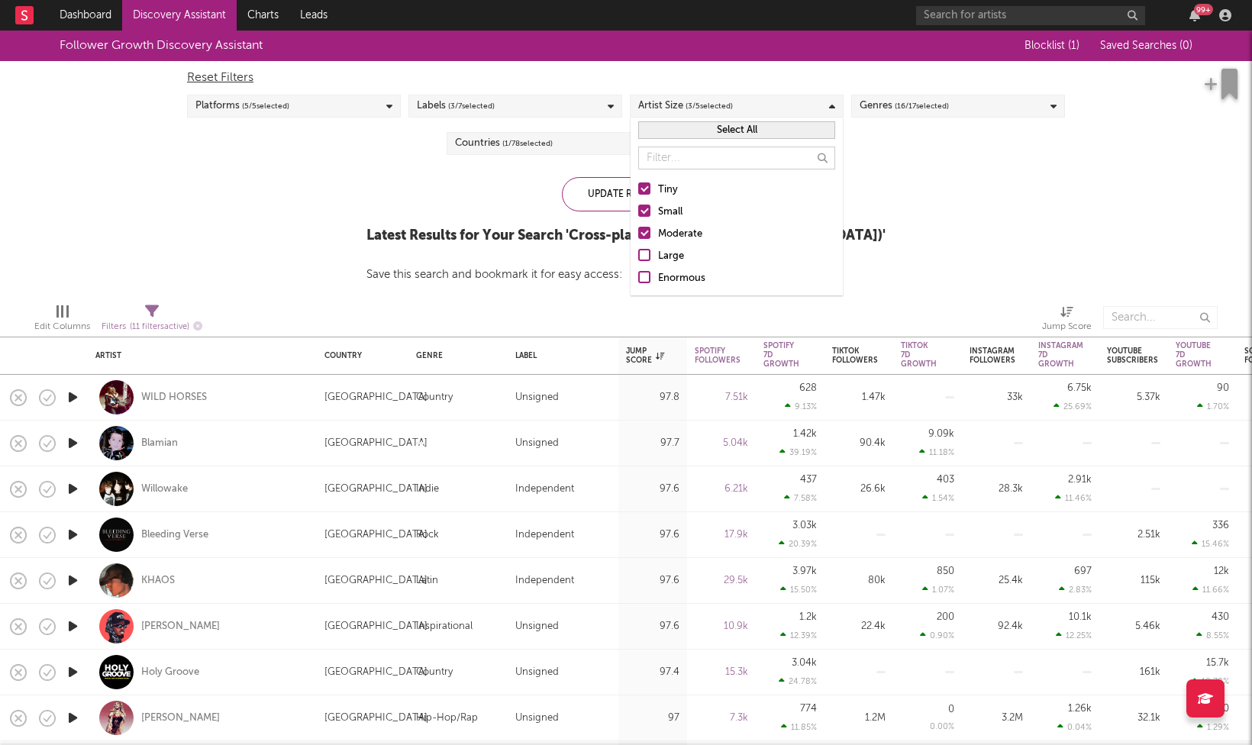
click at [680, 231] on div "Moderate" at bounding box center [746, 234] width 177 height 18
click at [638, 231] on input "Moderate" at bounding box center [638, 234] width 0 height 18
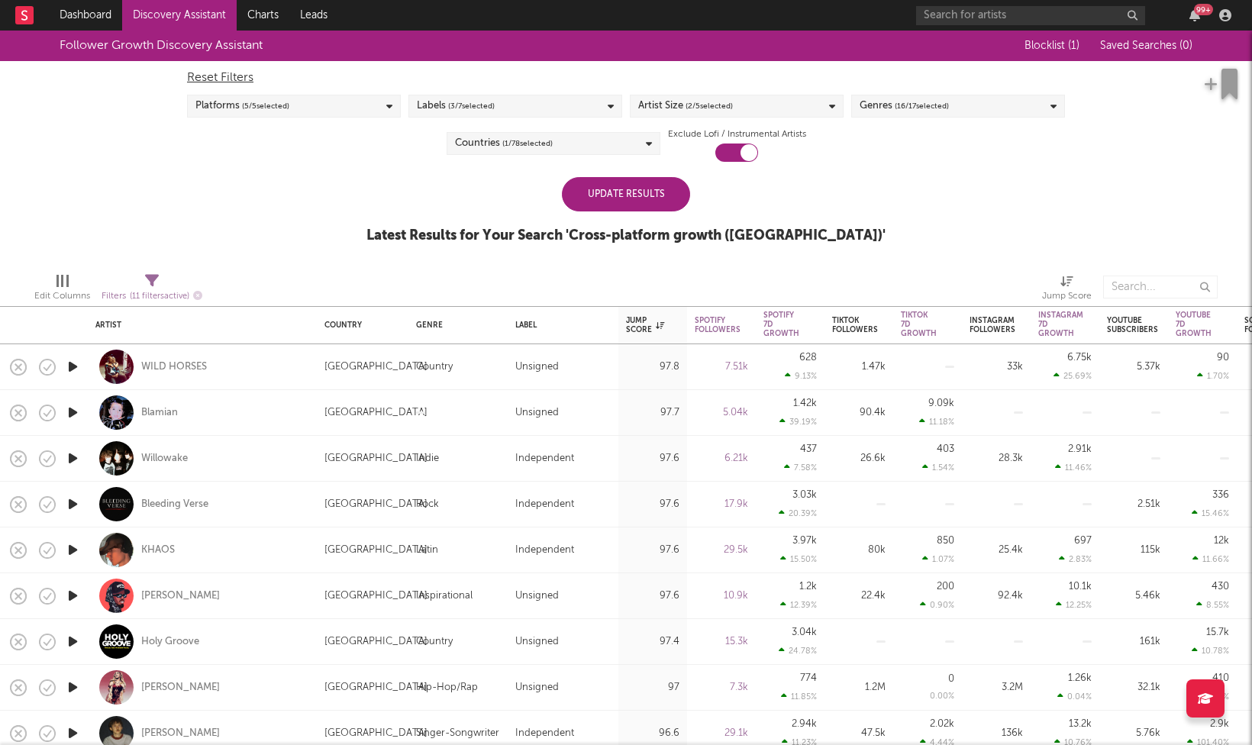
click at [547, 205] on div "Update Results Latest Results for Your Search ' Cross-platform growth ([GEOGRAP…" at bounding box center [625, 218] width 519 height 83
click at [579, 208] on div "Update Results" at bounding box center [626, 194] width 128 height 34
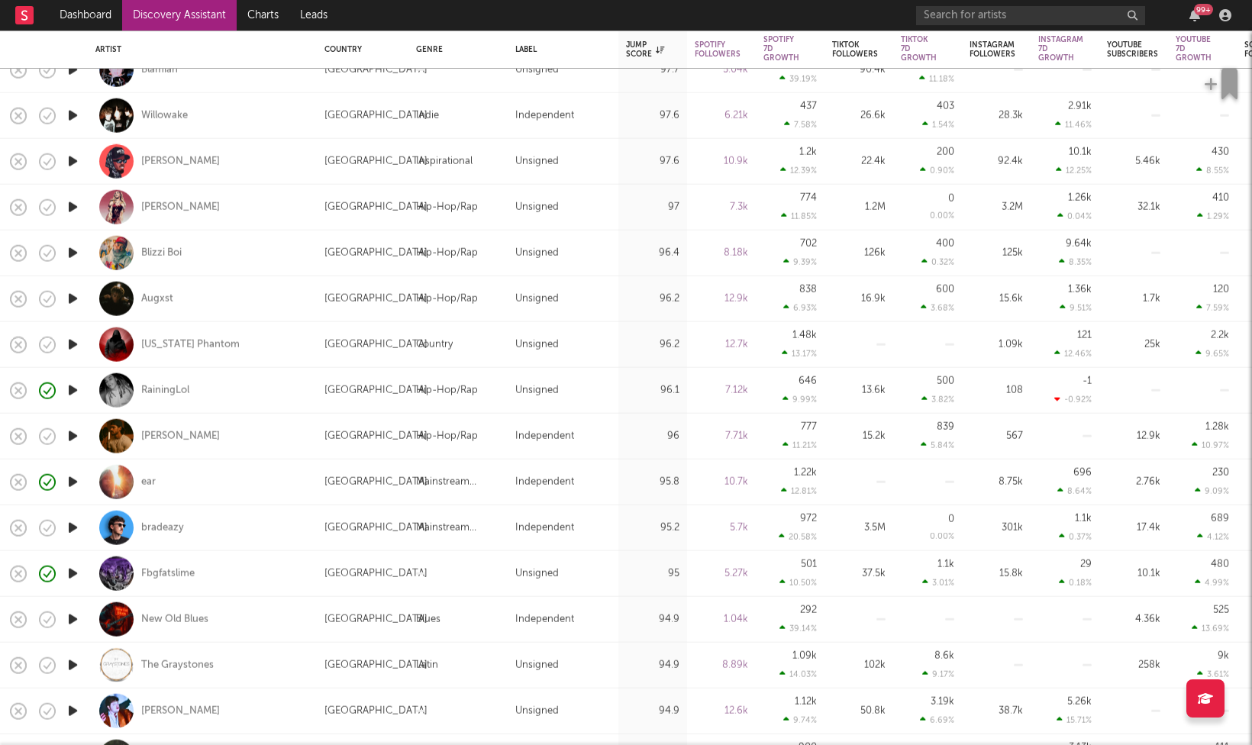
click at [73, 525] on icon "button" at bounding box center [73, 527] width 16 height 19
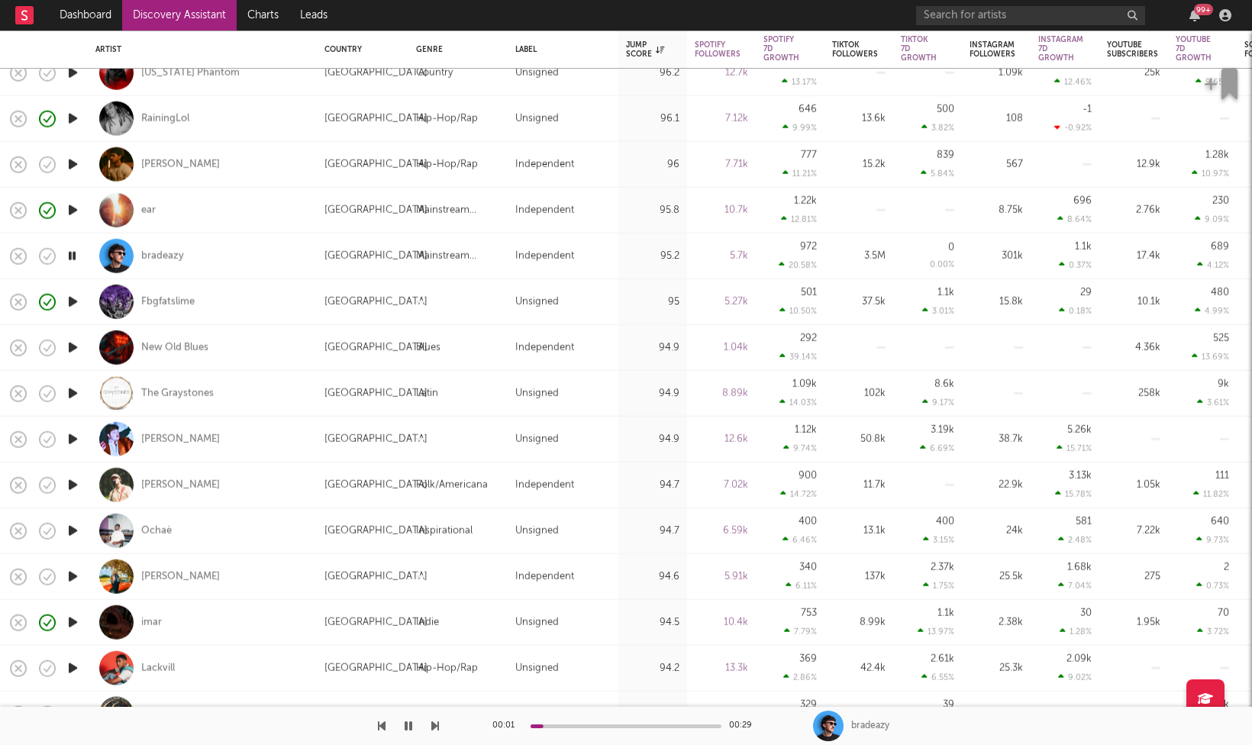
click at [70, 538] on icon "button" at bounding box center [73, 530] width 16 height 19
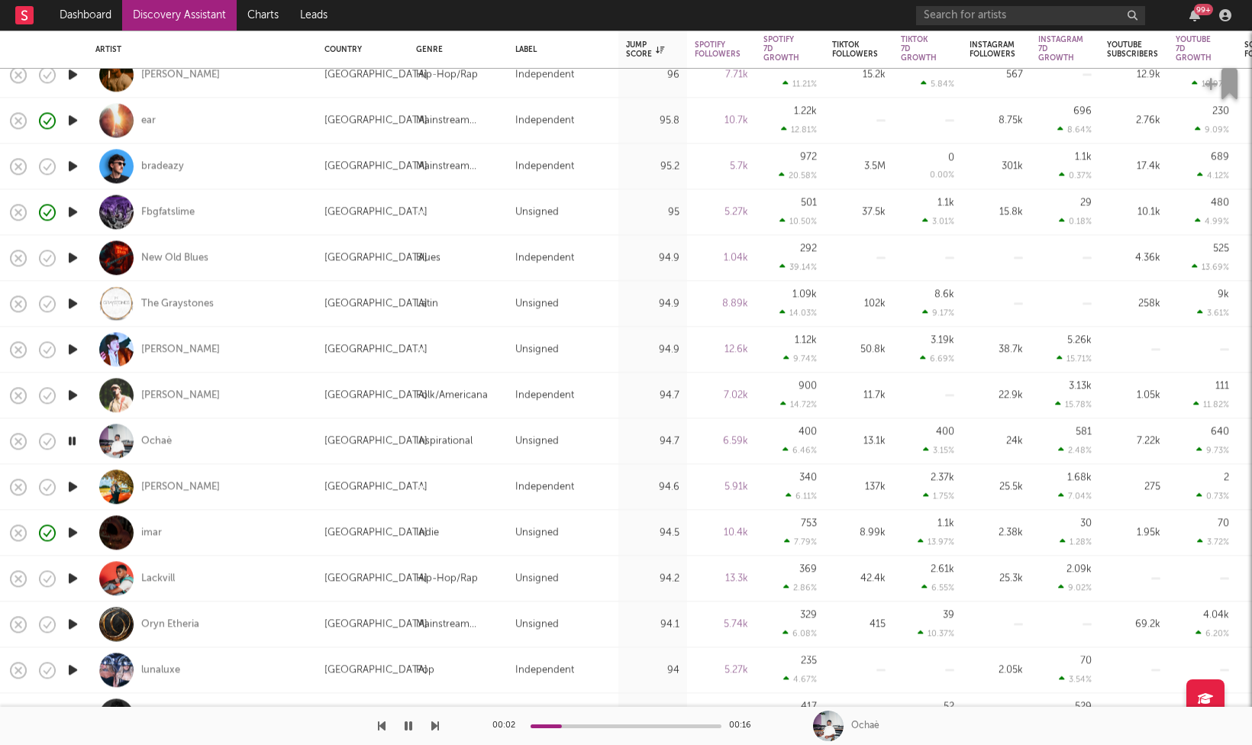
click at [410, 726] on icon "button" at bounding box center [409, 726] width 8 height 12
